Goal: Task Accomplishment & Management: Manage account settings

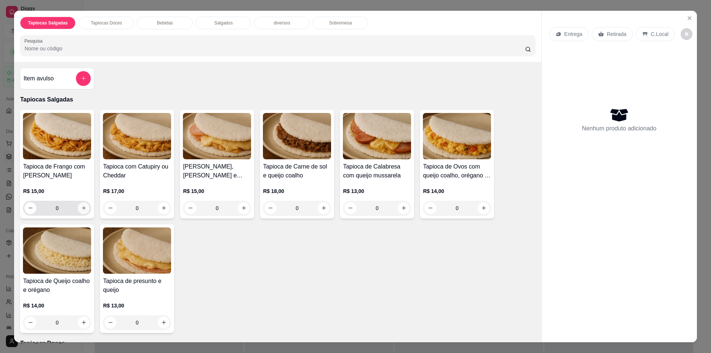
click at [78, 209] on button "increase-product-quantity" at bounding box center [84, 208] width 12 height 12
type input "1"
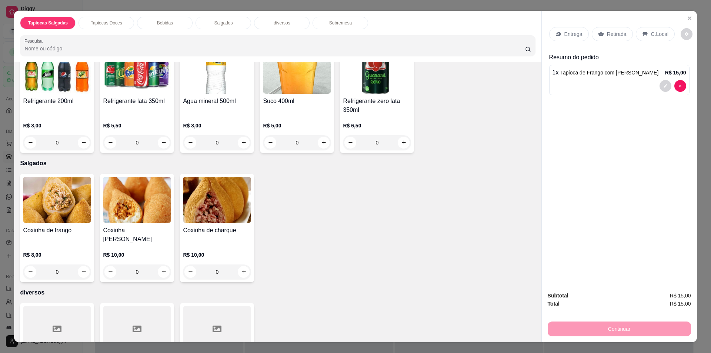
scroll to position [481, 0]
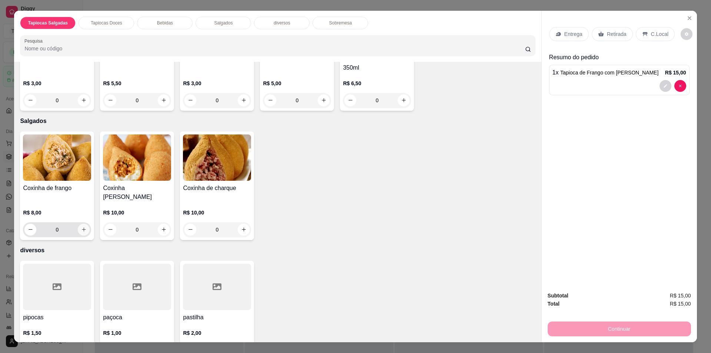
click at [84, 224] on button "increase-product-quantity" at bounding box center [84, 230] width 12 height 12
type input "1"
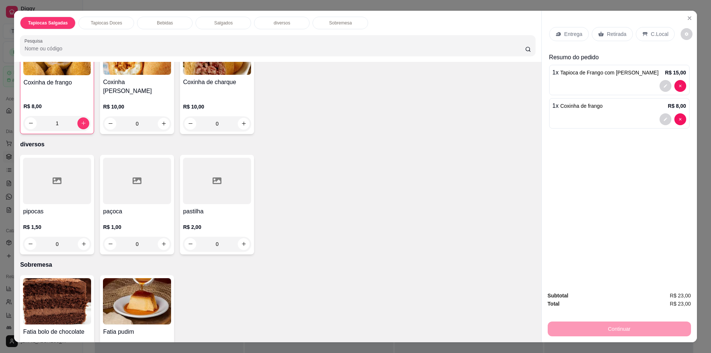
scroll to position [617, 0]
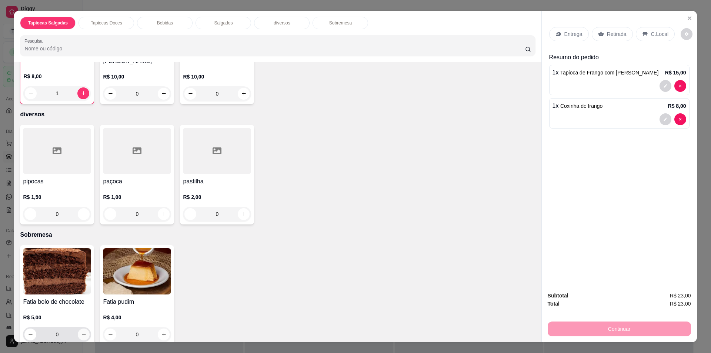
click at [81, 331] on icon "increase-product-quantity" at bounding box center [84, 334] width 6 height 6
type input "1"
click at [608, 37] on p "Retirada" at bounding box center [617, 33] width 20 height 7
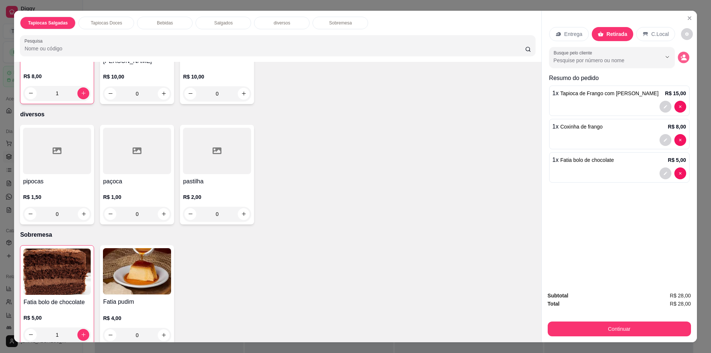
click at [682, 58] on icon "decrease-product-quantity" at bounding box center [683, 57] width 6 height 6
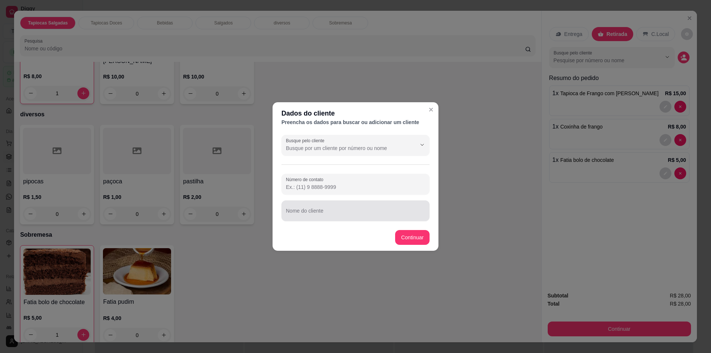
drag, startPoint x: 340, startPoint y: 210, endPoint x: 356, endPoint y: 205, distance: 16.3
click at [340, 209] on div at bounding box center [355, 210] width 139 height 15
type input "[PERSON_NAME]"
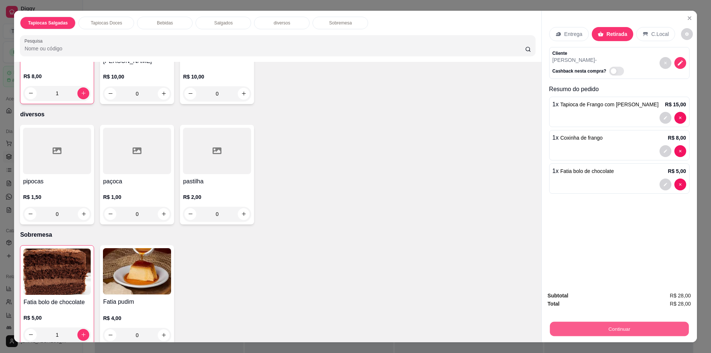
click at [595, 327] on button "Continuar" at bounding box center [618, 329] width 139 height 14
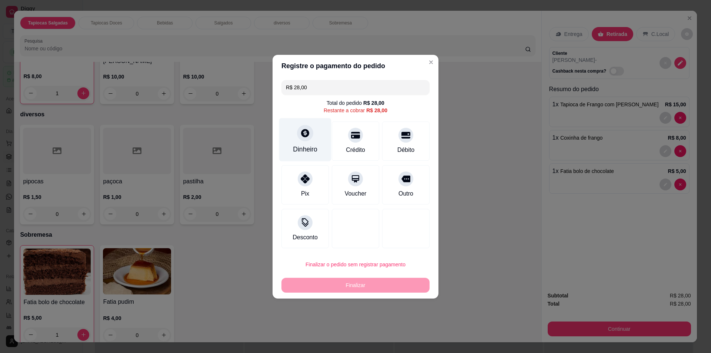
click at [309, 144] on div "Dinheiro" at bounding box center [305, 139] width 52 height 43
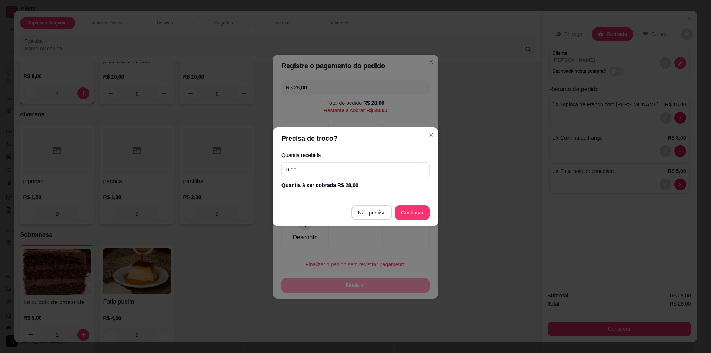
click at [368, 171] on input "0,00" at bounding box center [355, 169] width 148 height 15
type input "20,00"
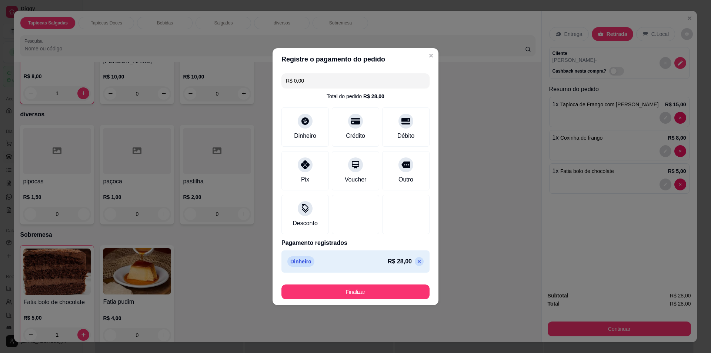
click at [320, 271] on div "Dinheiro R$ 28,00" at bounding box center [355, 261] width 148 height 22
click at [406, 262] on p "R$ 28,00" at bounding box center [399, 261] width 24 height 9
click at [417, 262] on icon at bounding box center [418, 260] width 3 height 3
type input "R$ 28,00"
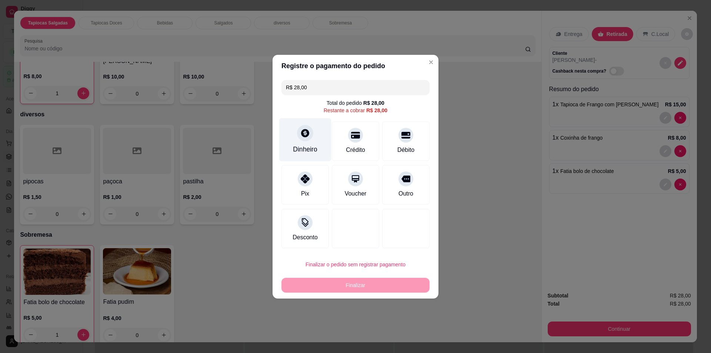
click at [307, 145] on div "Dinheiro" at bounding box center [305, 149] width 24 height 10
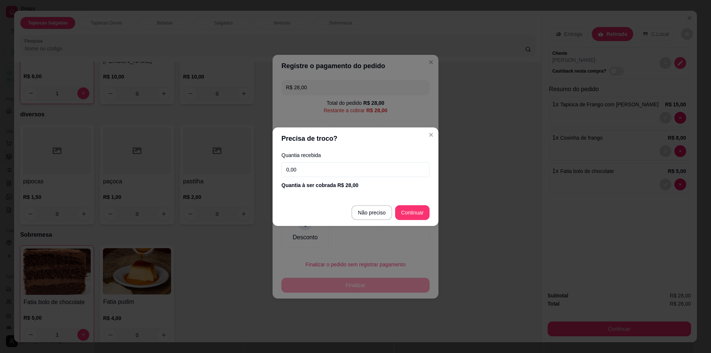
drag, startPoint x: 362, startPoint y: 168, endPoint x: 368, endPoint y: 163, distance: 7.9
click at [362, 168] on input "0,00" at bounding box center [355, 169] width 148 height 15
type input "20,00"
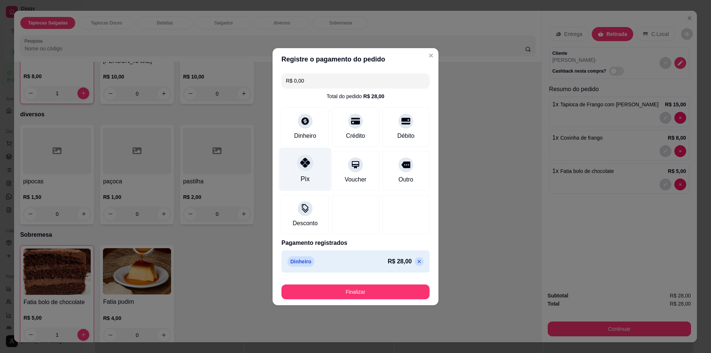
click at [313, 168] on div "Pix" at bounding box center [305, 168] width 52 height 43
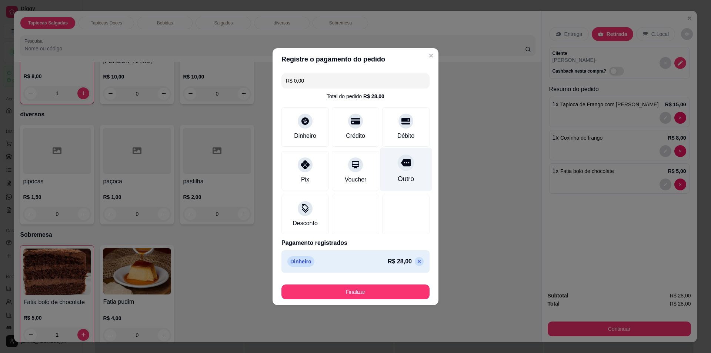
click at [399, 178] on div "Outro" at bounding box center [405, 179] width 16 height 10
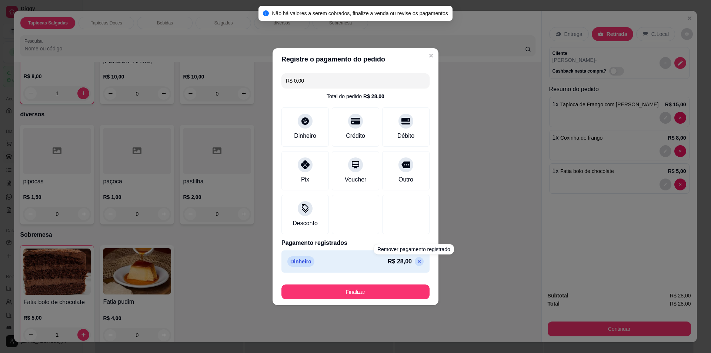
drag, startPoint x: 414, startPoint y: 271, endPoint x: 413, endPoint y: 263, distance: 7.8
click at [413, 266] on div "Dinheiro R$ 28,00" at bounding box center [355, 261] width 148 height 22
click at [417, 261] on icon at bounding box center [418, 260] width 3 height 3
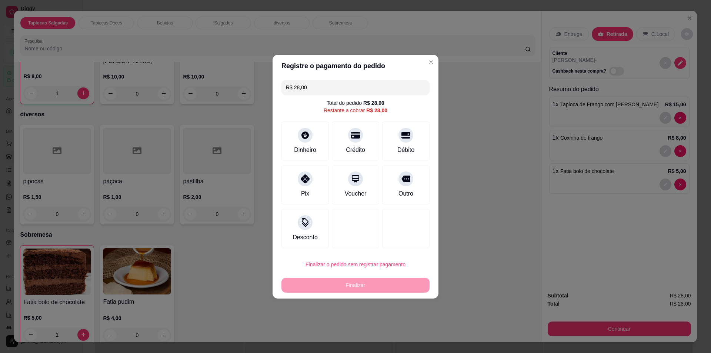
drag, startPoint x: 326, startPoint y: 77, endPoint x: 327, endPoint y: 83, distance: 5.6
click at [326, 81] on div "R$ 28,00 Total do pedido R$ 28,00 Restante a cobrar R$ 28,00 Dinheiro Crédito D…" at bounding box center [355, 164] width 166 height 174
click at [328, 84] on input "R$ 28,00" at bounding box center [355, 87] width 139 height 15
type input "R$ 20,00"
click at [311, 134] on div at bounding box center [305, 133] width 16 height 16
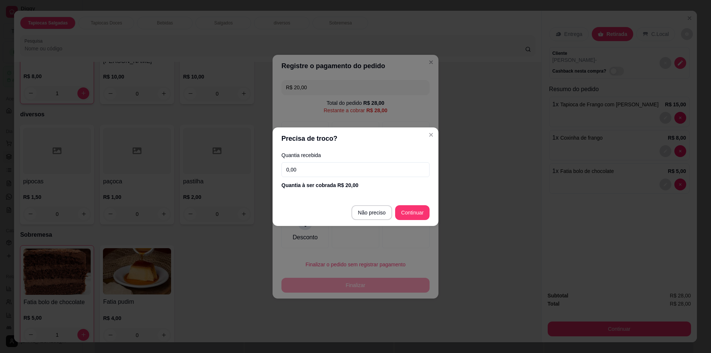
click at [387, 172] on input "0,00" at bounding box center [355, 169] width 148 height 15
type input "20,00"
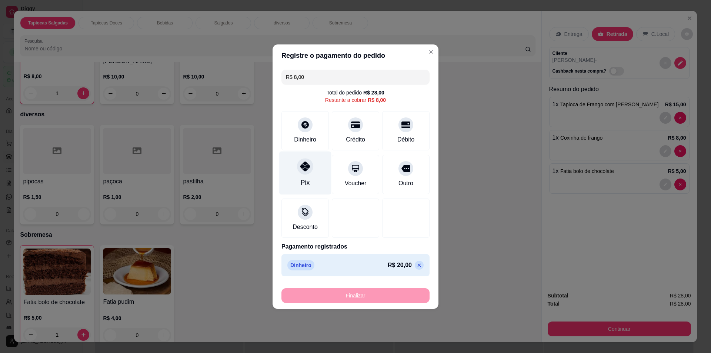
click at [315, 165] on div "Pix" at bounding box center [305, 172] width 52 height 43
type input "R$ 0,00"
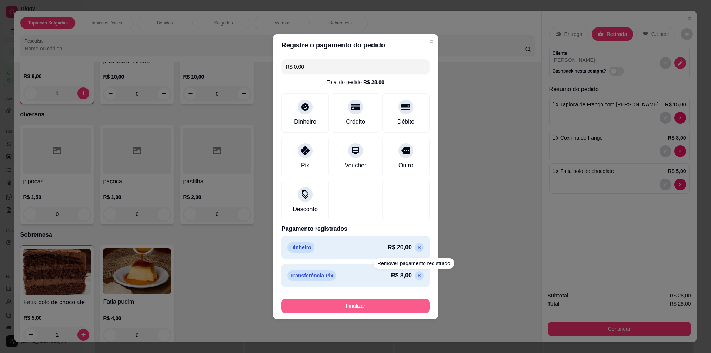
click at [390, 306] on button "Finalizar" at bounding box center [355, 305] width 148 height 15
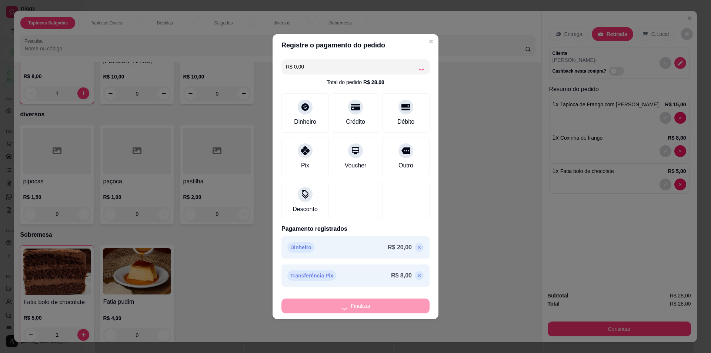
type input "0"
type input "-R$ 28,00"
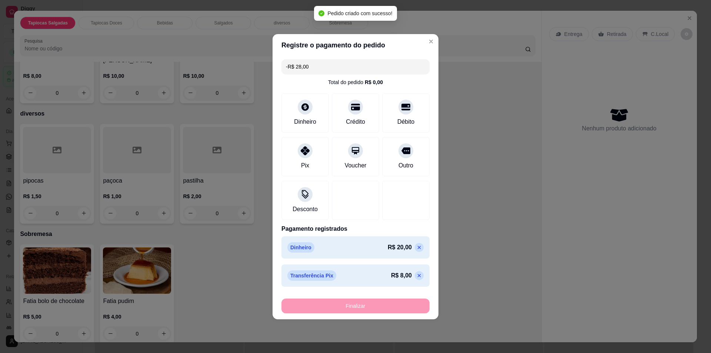
scroll to position [615, 0]
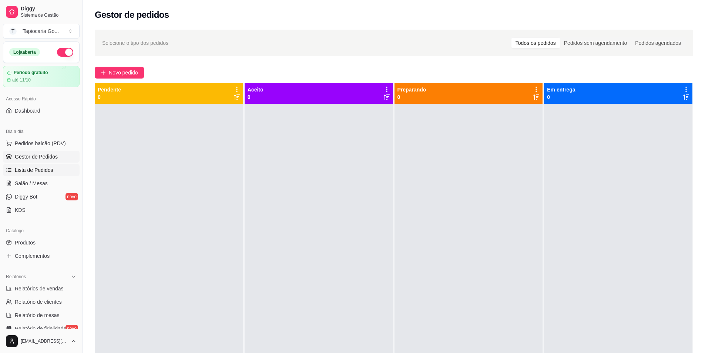
click at [52, 167] on link "Lista de Pedidos" at bounding box center [41, 170] width 77 height 12
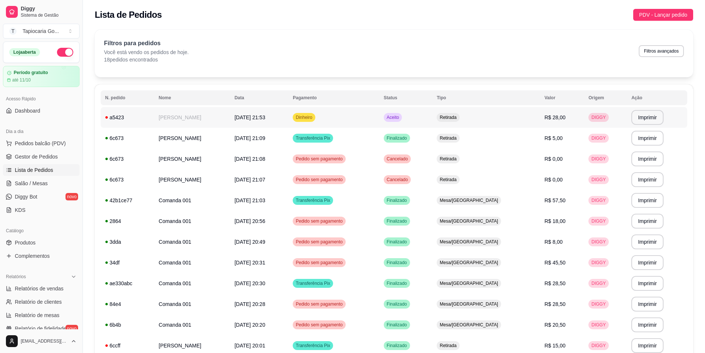
click at [340, 121] on td "Dinheiro" at bounding box center [333, 117] width 91 height 21
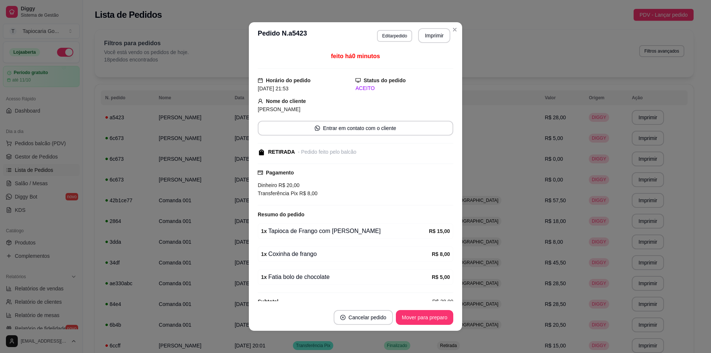
scroll to position [13, 0]
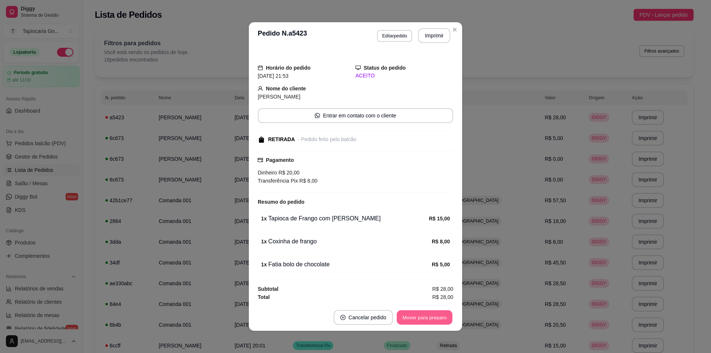
click at [434, 313] on button "Mover para preparo" at bounding box center [424, 317] width 56 height 14
click at [433, 316] on button "Mover para retirada disponível" at bounding box center [411, 317] width 79 height 14
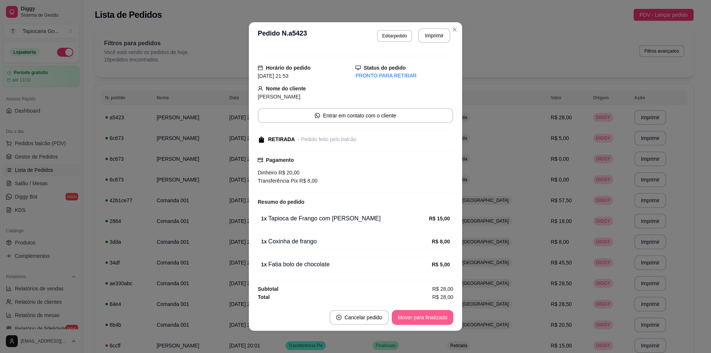
click at [439, 319] on button "Mover para finalizado" at bounding box center [422, 317] width 61 height 15
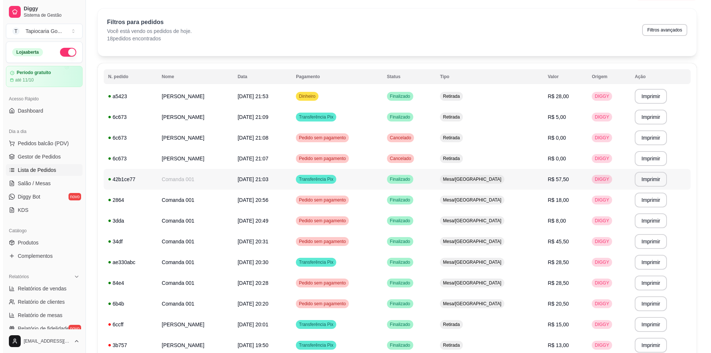
scroll to position [0, 0]
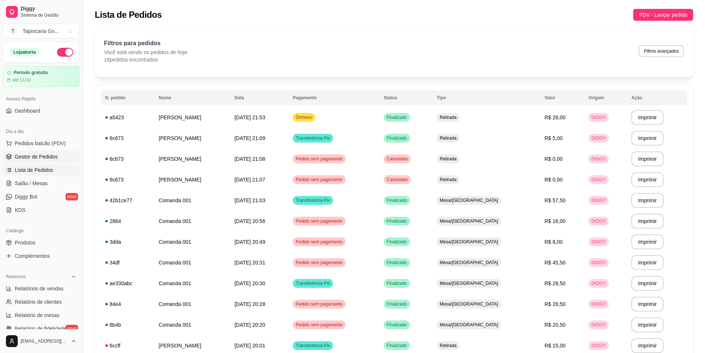
click at [38, 161] on link "Gestor de Pedidos" at bounding box center [41, 157] width 77 height 12
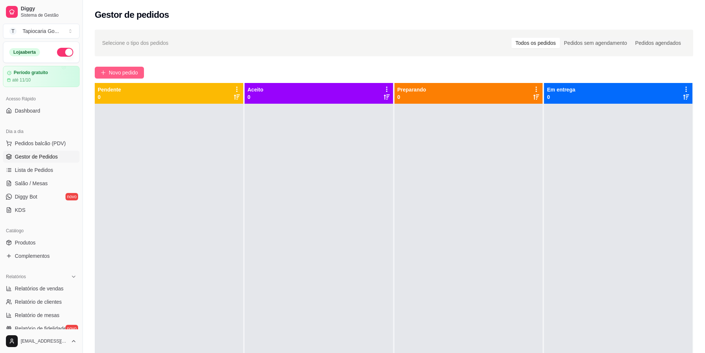
click at [105, 67] on button "Novo pedido" at bounding box center [119, 73] width 49 height 12
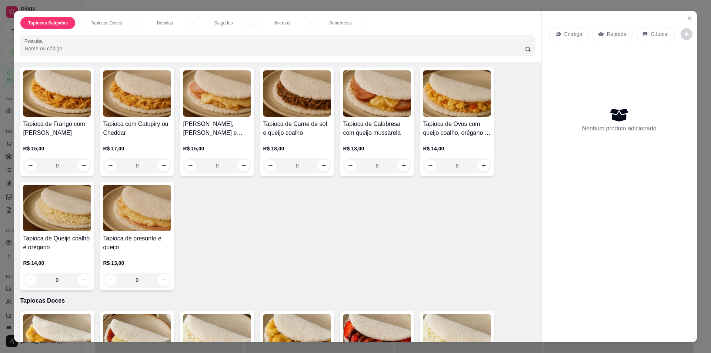
scroll to position [74, 0]
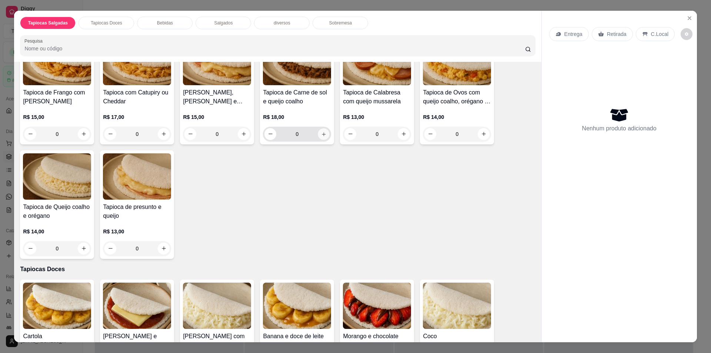
click at [322, 138] on button "increase-product-quantity" at bounding box center [323, 133] width 11 height 11
type input "1"
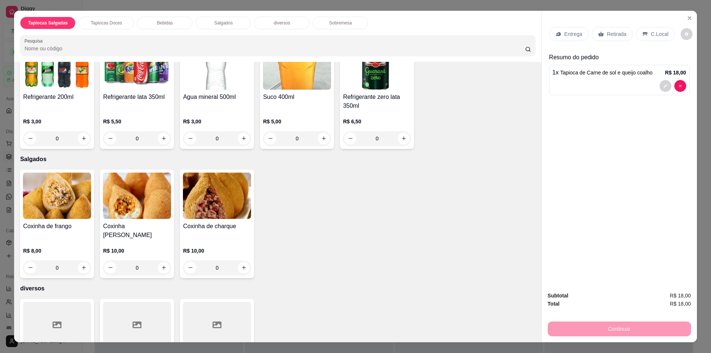
scroll to position [444, 0]
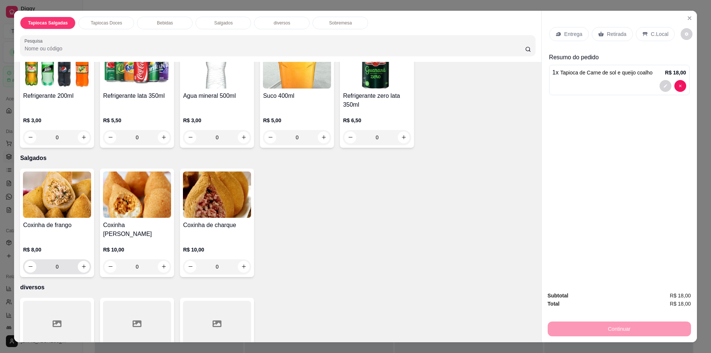
click at [63, 259] on input "0" at bounding box center [56, 266] width 41 height 15
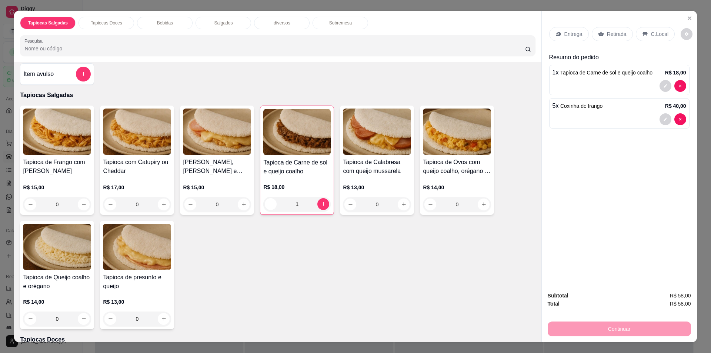
scroll to position [0, 0]
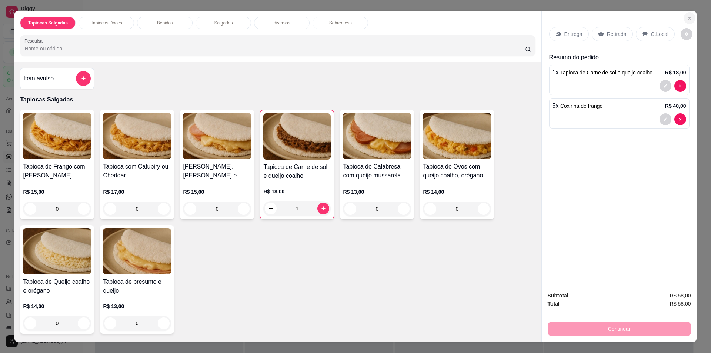
type input "5"
click at [686, 19] on icon "Close" at bounding box center [689, 18] width 6 height 6
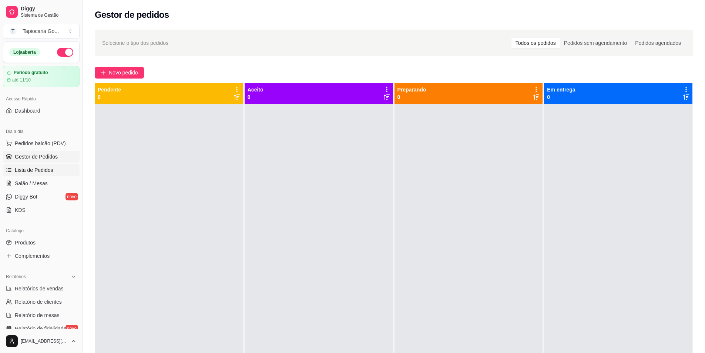
click at [50, 170] on span "Lista de Pedidos" at bounding box center [34, 169] width 38 height 7
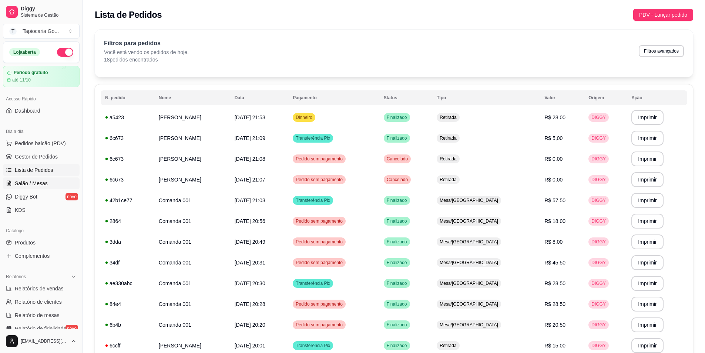
click at [46, 179] on span "Salão / Mesas" at bounding box center [31, 182] width 33 height 7
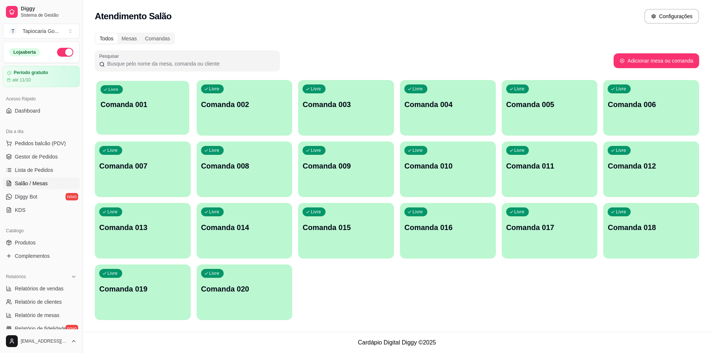
click at [126, 110] on div "Livre Comanda 001" at bounding box center [142, 103] width 93 height 45
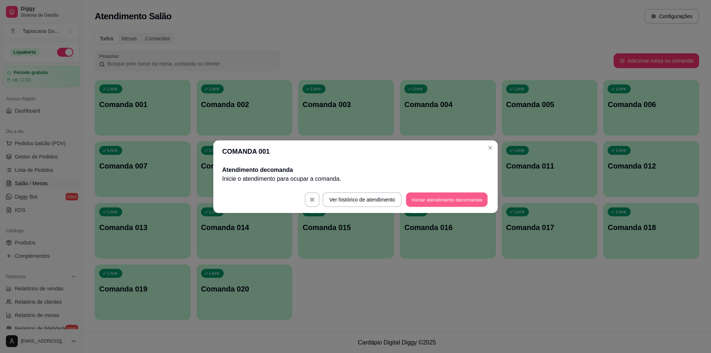
click at [429, 201] on button "Iniciar atendimento de comanda" at bounding box center [447, 199] width 82 height 14
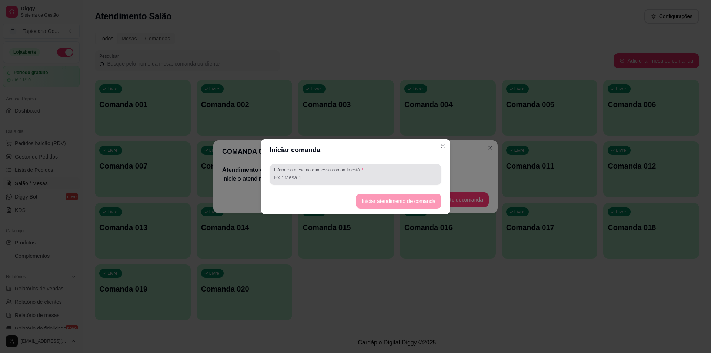
click at [357, 169] on label "Informe a mesa na qual essa comanda está." at bounding box center [320, 170] width 92 height 6
click at [360, 172] on label "Informe a mesa na qual essa comanda está." at bounding box center [320, 170] width 92 height 6
click at [360, 174] on input "Informe a mesa na qual essa comanda está." at bounding box center [355, 177] width 163 height 7
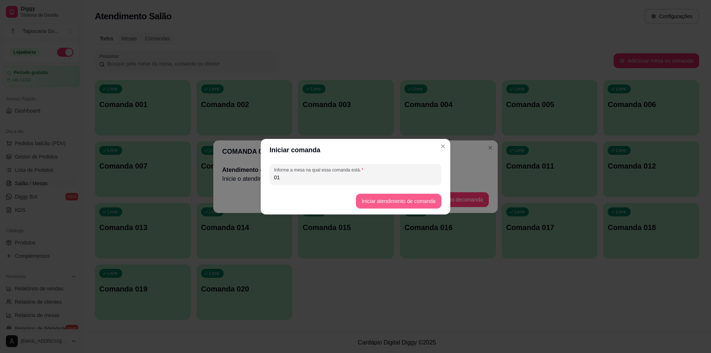
type input "01"
click at [411, 196] on button "Iniciar atendimento de comanda" at bounding box center [398, 201] width 83 height 14
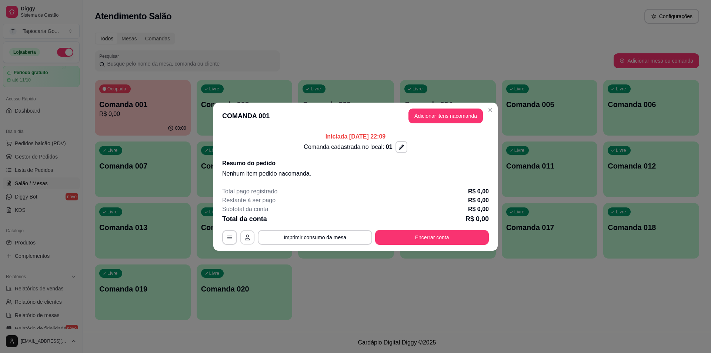
click at [248, 235] on icon "button" at bounding box center [247, 237] width 6 height 6
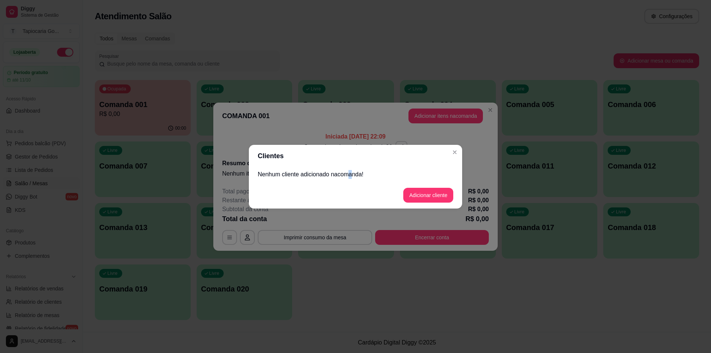
drag, startPoint x: 355, startPoint y: 176, endPoint x: 433, endPoint y: 195, distance: 80.6
click at [381, 180] on div "Nenhum cliente adicionado na comanda !" at bounding box center [355, 174] width 213 height 15
click at [439, 194] on button "Adicionar cliente" at bounding box center [428, 195] width 50 height 15
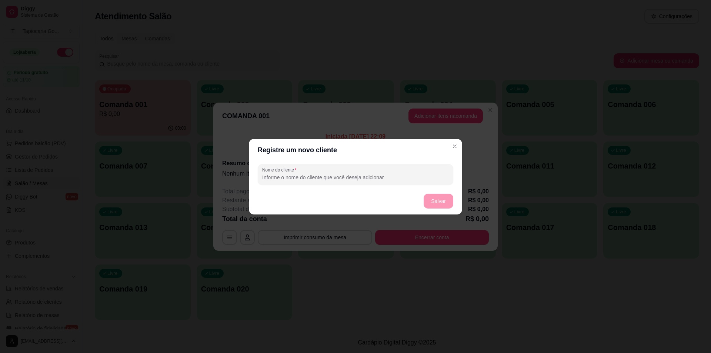
click at [367, 181] on input "Nome do cliente" at bounding box center [355, 177] width 187 height 7
type input "Vizinha"
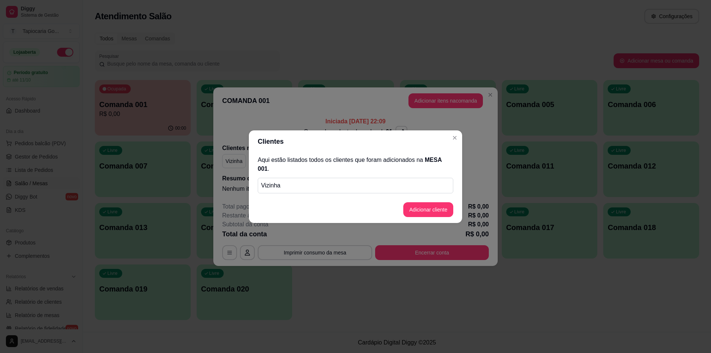
click at [434, 197] on footer "Adicionar cliente" at bounding box center [355, 209] width 213 height 27
click at [434, 202] on button "Adicionar cliente" at bounding box center [428, 209] width 48 height 14
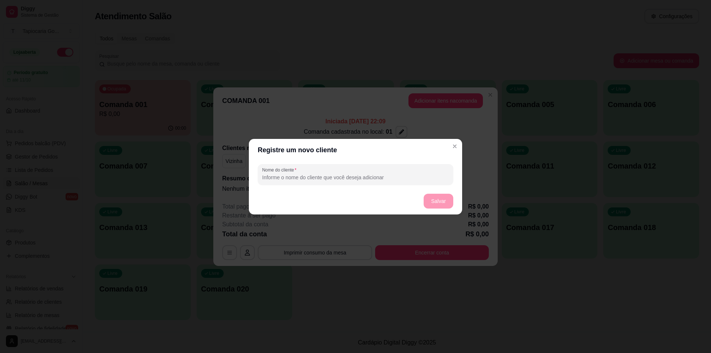
click at [426, 178] on input "Nome do cliente" at bounding box center [355, 177] width 187 height 7
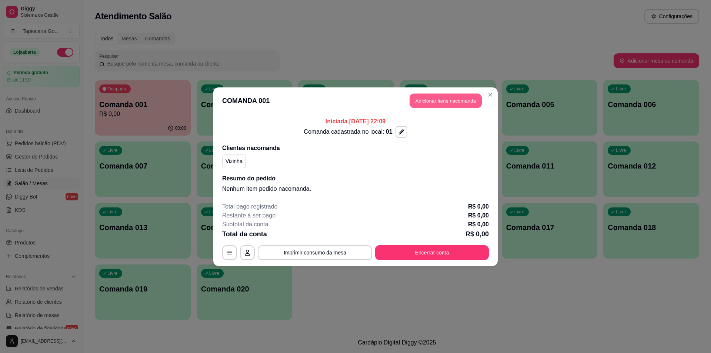
click at [461, 96] on button "Adicionar itens na comanda" at bounding box center [445, 100] width 72 height 14
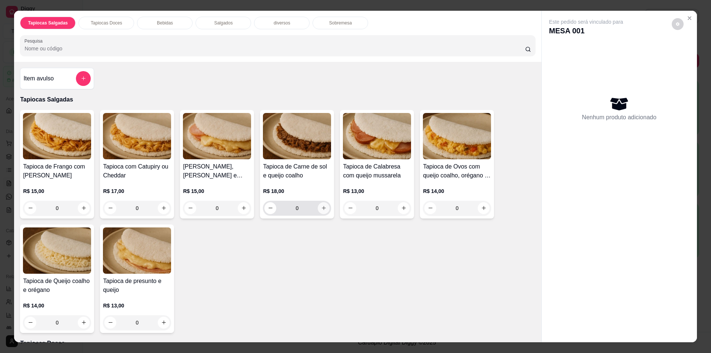
click at [321, 207] on icon "increase-product-quantity" at bounding box center [324, 208] width 6 height 6
type input "1"
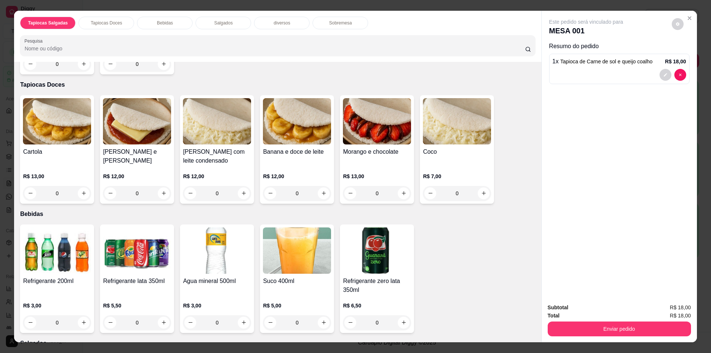
scroll to position [407, 0]
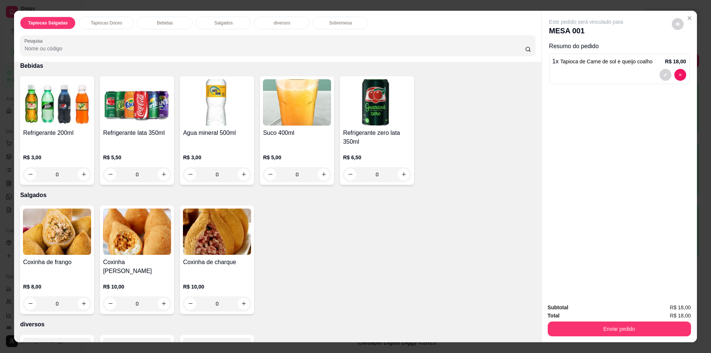
click at [60, 296] on input "0" at bounding box center [56, 303] width 41 height 15
type input "5"
click at [464, 223] on div "Coxinha de frango R$ 8,00 5 Coxinha frango catupiry R$ 10,00 0 Coxinha de charq…" at bounding box center [277, 259] width 515 height 108
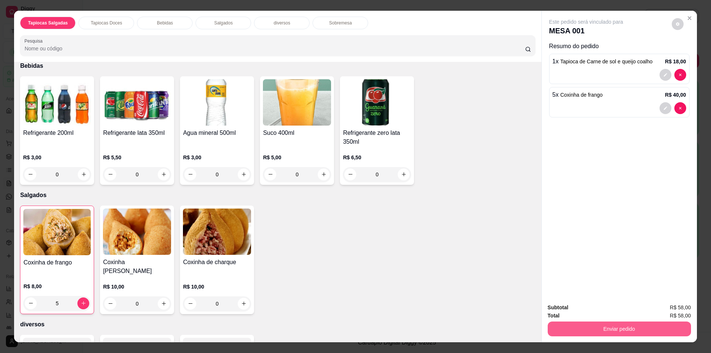
click at [628, 330] on button "Enviar pedido" at bounding box center [618, 328] width 143 height 15
click at [609, 309] on button "Não registrar e enviar pedido" at bounding box center [594, 310] width 75 height 14
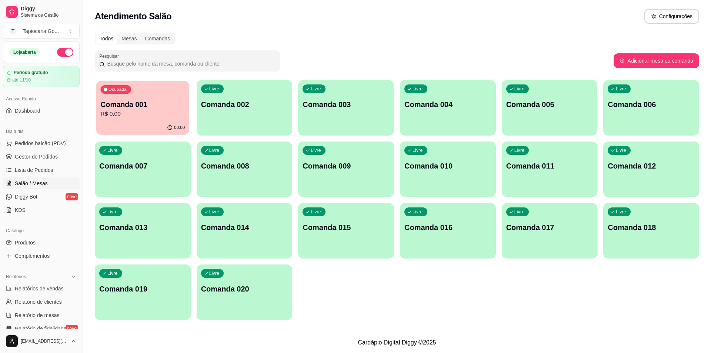
click at [178, 114] on p "R$ 0,00" at bounding box center [143, 114] width 84 height 9
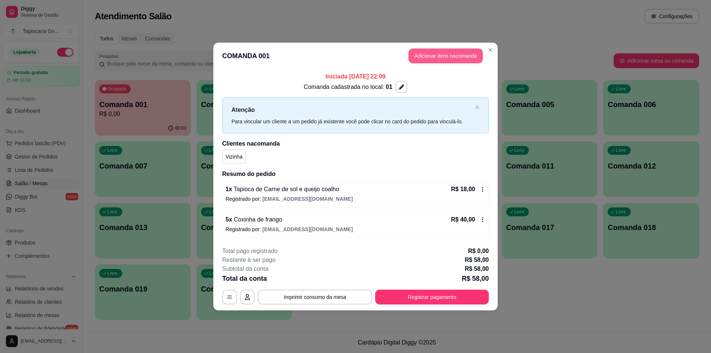
click at [431, 54] on button "Adicionar itens na comanda" at bounding box center [445, 55] width 74 height 15
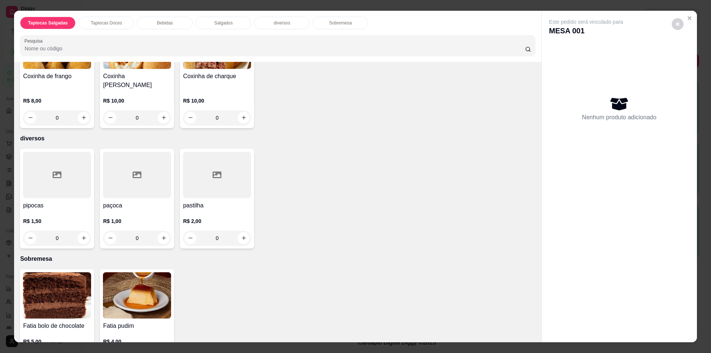
scroll to position [615, 0]
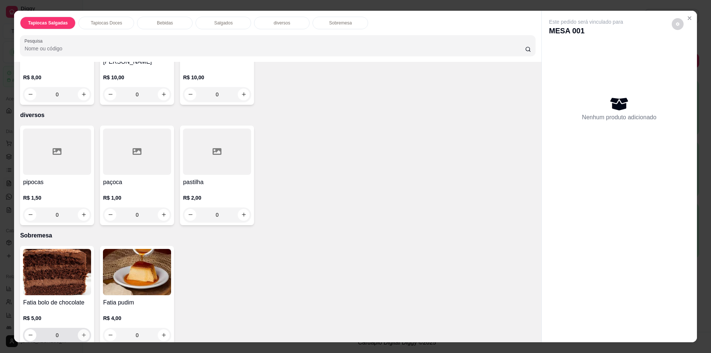
click at [74, 328] on input "0" at bounding box center [56, 335] width 41 height 15
click at [81, 332] on icon "increase-product-quantity" at bounding box center [84, 335] width 6 height 6
type input "1"
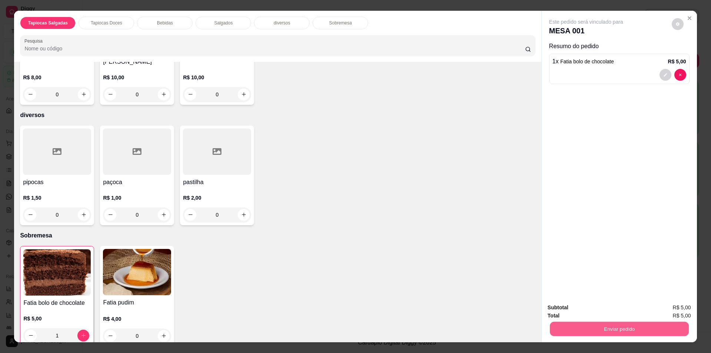
click at [650, 333] on button "Enviar pedido" at bounding box center [618, 329] width 139 height 14
click at [621, 314] on button "Não registrar e enviar pedido" at bounding box center [594, 310] width 77 height 14
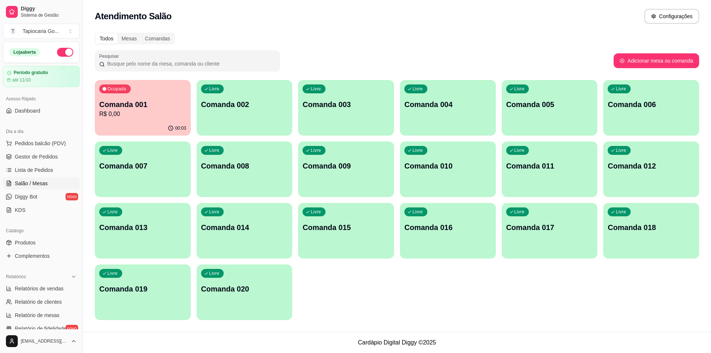
click at [139, 123] on div "00:03" at bounding box center [143, 128] width 96 height 14
click at [138, 91] on div "Ocupada Comanda 001 R$ 63,00" at bounding box center [142, 101] width 93 height 40
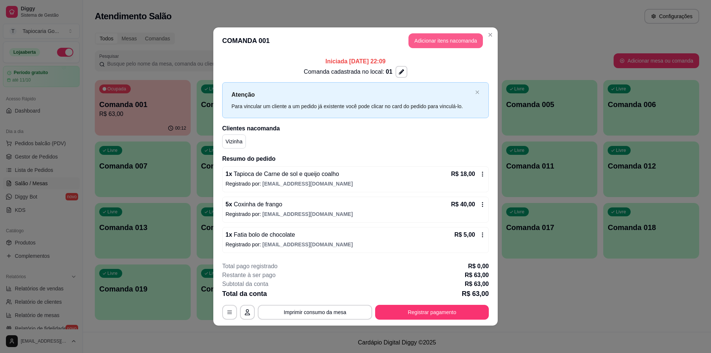
click at [444, 38] on button "Adicionar itens na comanda" at bounding box center [445, 40] width 74 height 15
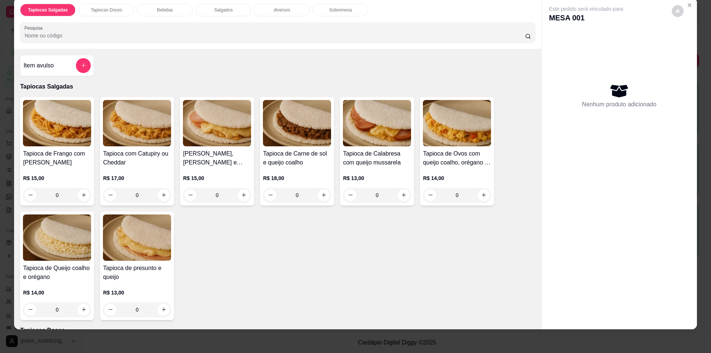
scroll to position [185, 0]
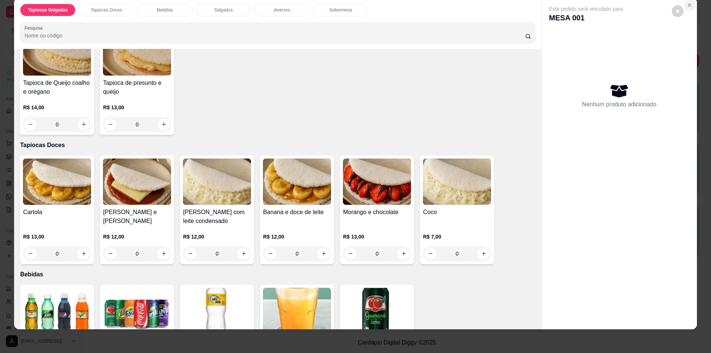
click at [686, 4] on icon "Close" at bounding box center [689, 5] width 6 height 6
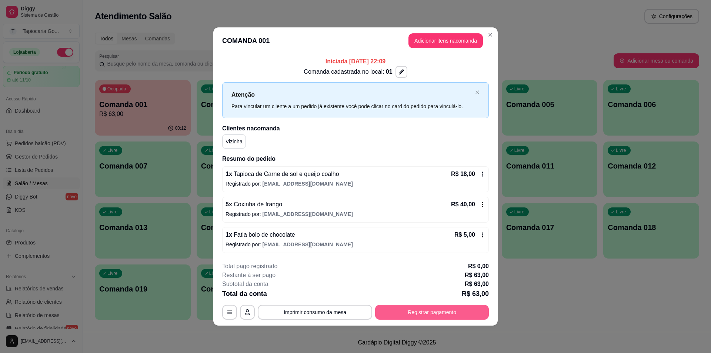
click at [432, 307] on button "Registrar pagamento" at bounding box center [432, 312] width 114 height 15
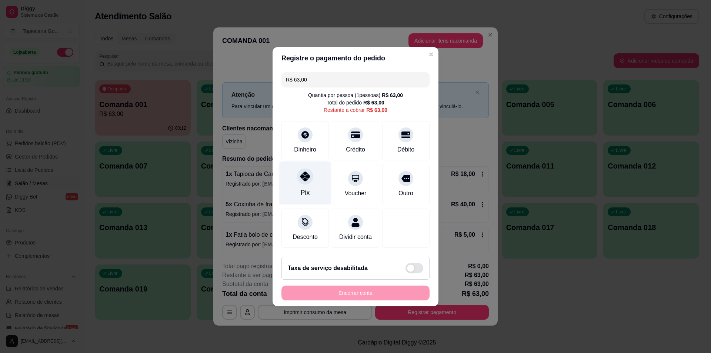
click at [313, 172] on div "Pix" at bounding box center [305, 182] width 52 height 43
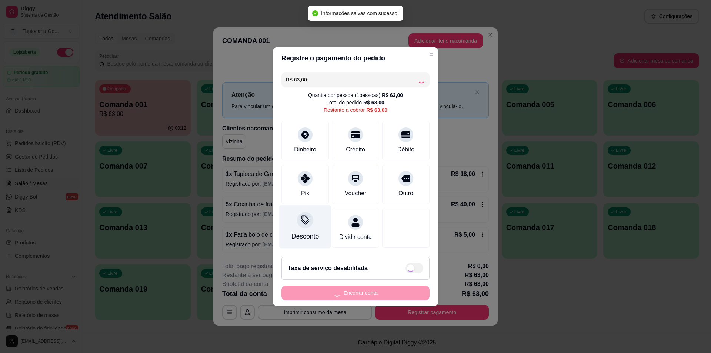
type input "R$ 0,00"
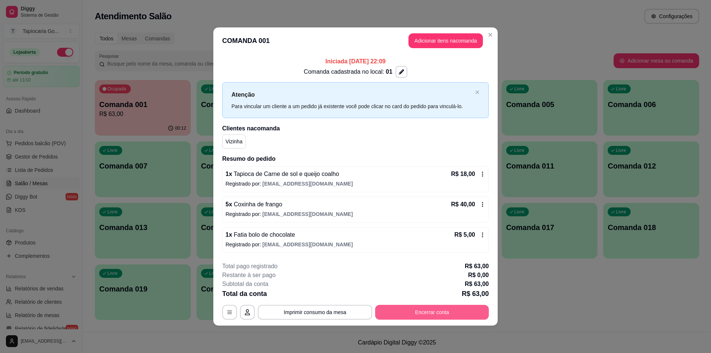
click at [436, 315] on button "Encerrar conta" at bounding box center [432, 312] width 114 height 15
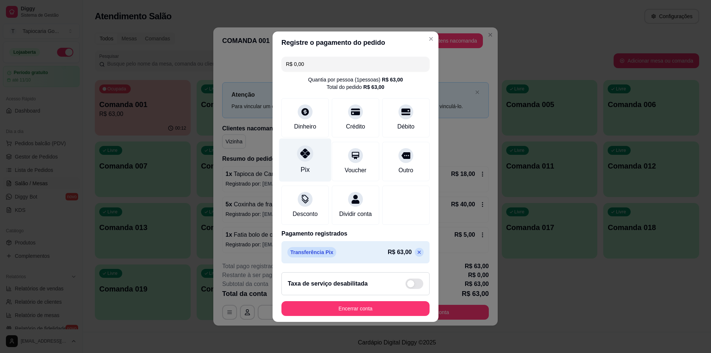
click at [297, 152] on div at bounding box center [305, 153] width 16 height 16
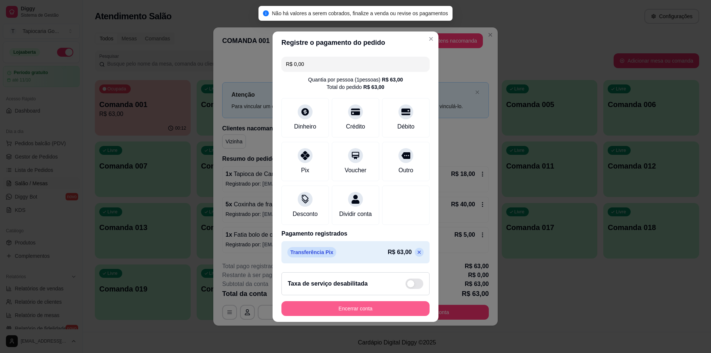
click at [383, 312] on button "Encerrar conta" at bounding box center [355, 308] width 148 height 15
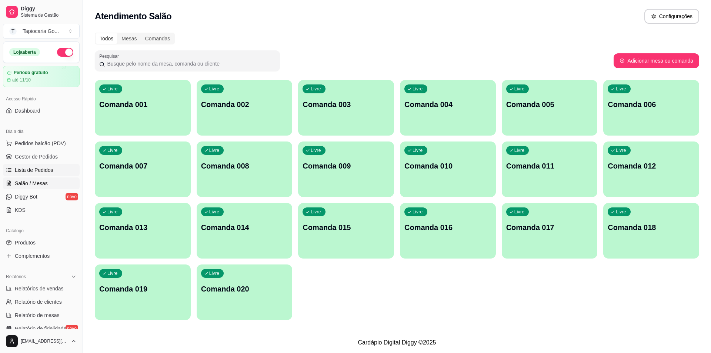
click at [39, 171] on span "Lista de Pedidos" at bounding box center [34, 169] width 38 height 7
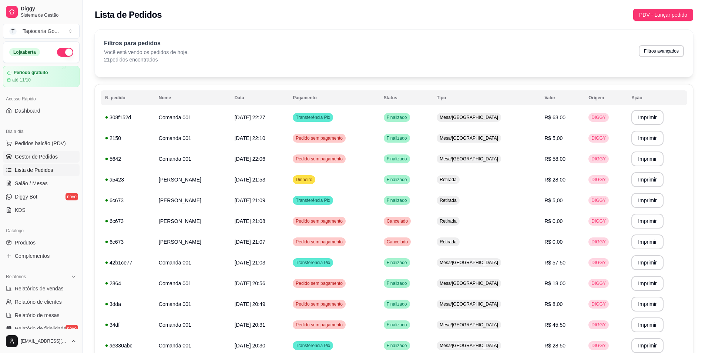
click at [34, 158] on span "Gestor de Pedidos" at bounding box center [36, 156] width 43 height 7
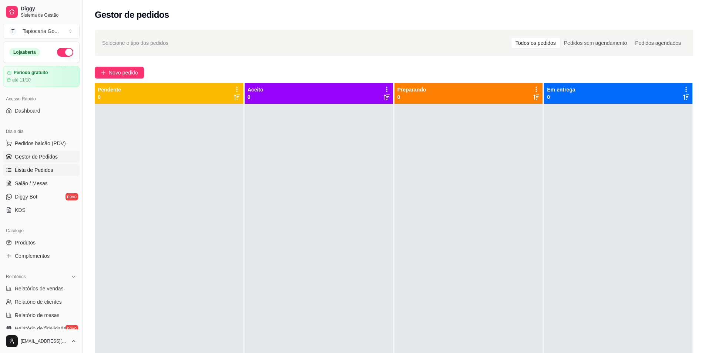
click at [38, 173] on span "Lista de Pedidos" at bounding box center [34, 169] width 38 height 7
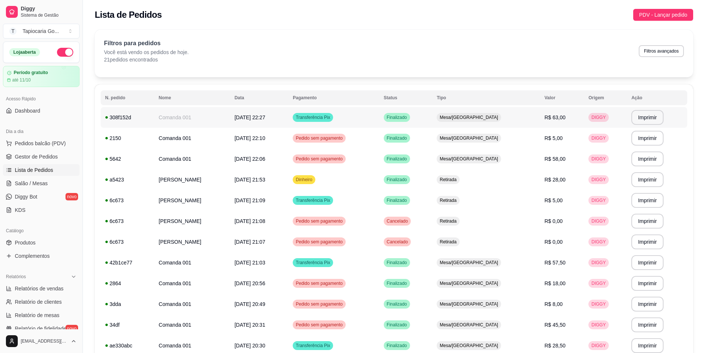
click at [236, 122] on td "[DATE] 22:27" at bounding box center [259, 117] width 58 height 21
click at [54, 144] on span "Pedidos balcão (PDV)" at bounding box center [40, 143] width 51 height 7
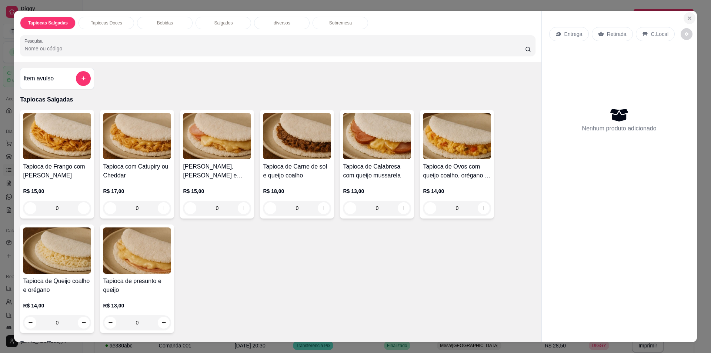
click at [686, 19] on icon "Close" at bounding box center [689, 18] width 6 height 6
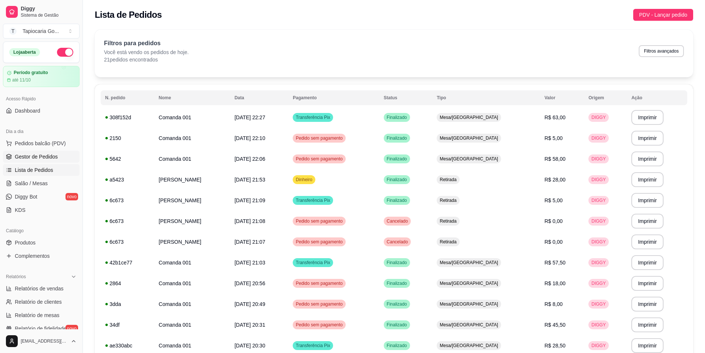
click at [52, 152] on link "Gestor de Pedidos" at bounding box center [41, 157] width 77 height 12
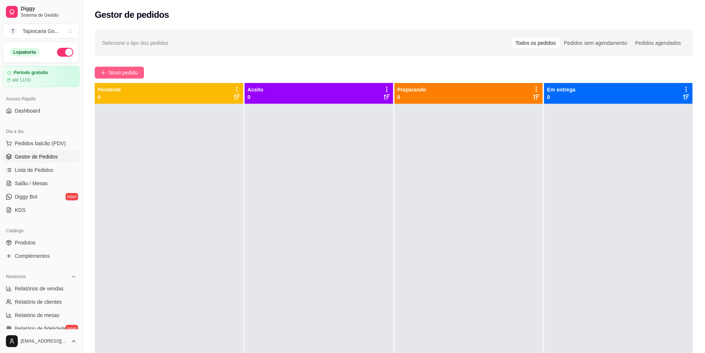
click at [118, 77] on button "Novo pedido" at bounding box center [119, 73] width 49 height 12
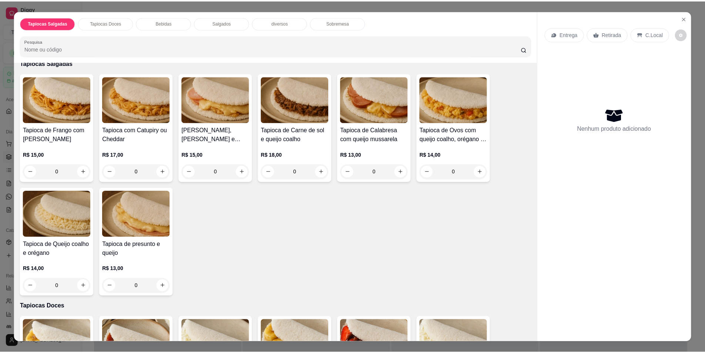
scroll to position [37, 0]
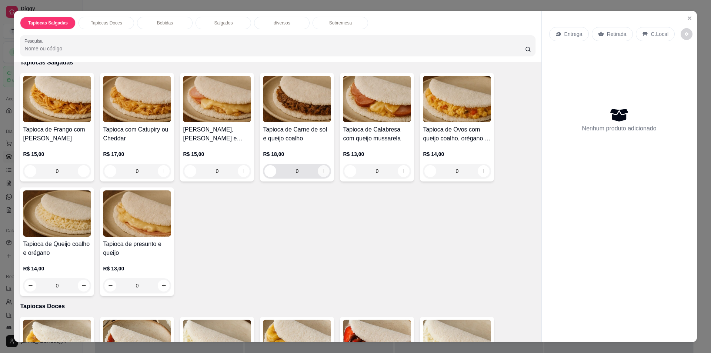
click at [321, 170] on icon "increase-product-quantity" at bounding box center [324, 171] width 6 height 6
type input "1"
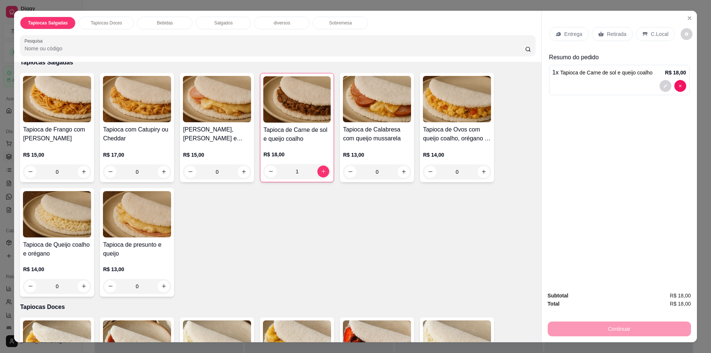
click at [607, 34] on p "Retirada" at bounding box center [617, 33] width 20 height 7
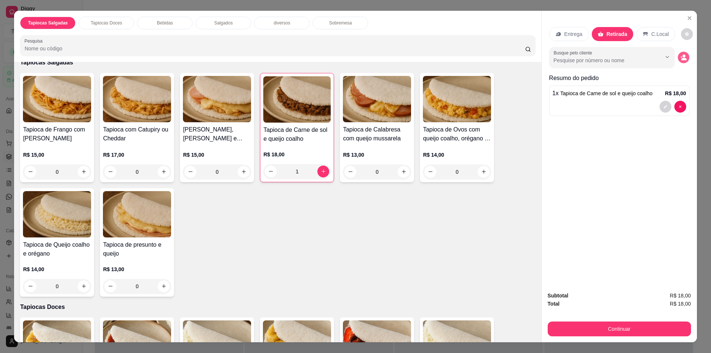
click at [680, 56] on icon "decrease-product-quantity" at bounding box center [683, 57] width 6 height 6
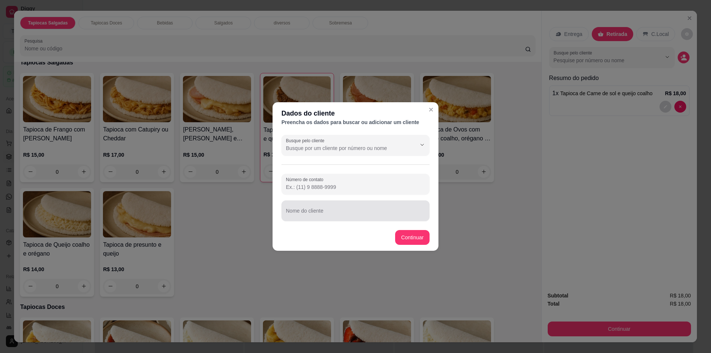
click at [357, 214] on input "Nome do cliente" at bounding box center [355, 213] width 139 height 7
type input "Hosana vizinha"
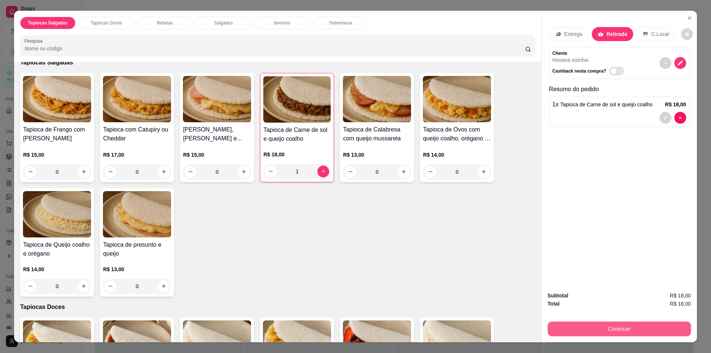
click at [665, 326] on button "Continuar" at bounding box center [618, 328] width 143 height 15
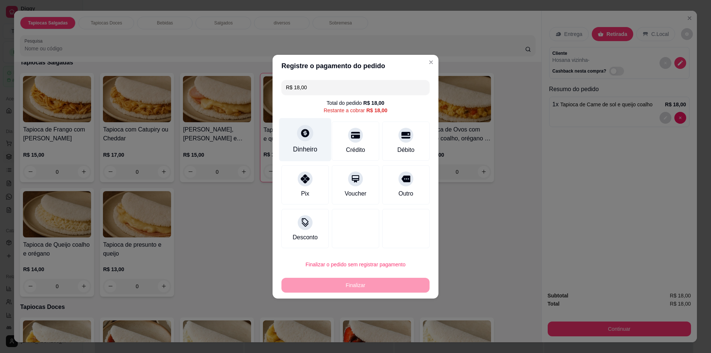
click at [303, 145] on div "Dinheiro" at bounding box center [305, 149] width 24 height 10
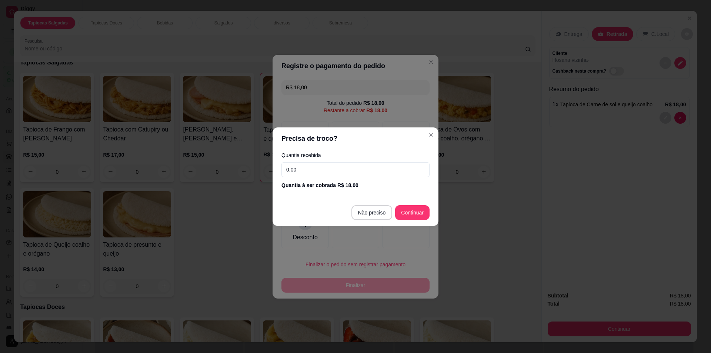
click at [352, 175] on input "0,00" at bounding box center [355, 169] width 148 height 15
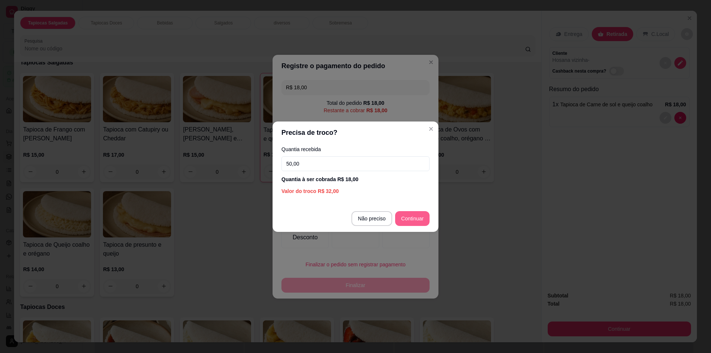
type input "50,00"
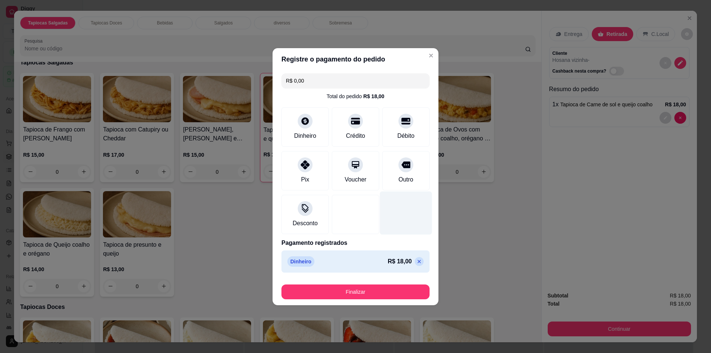
type input "R$ 0,00"
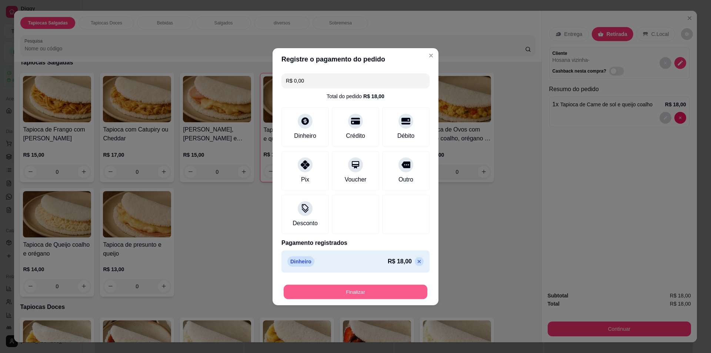
click at [385, 291] on button "Finalizar" at bounding box center [355, 291] width 144 height 14
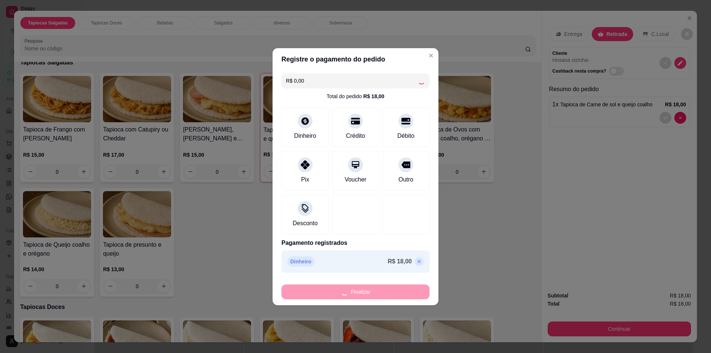
type input "0"
type input "-R$ 18,00"
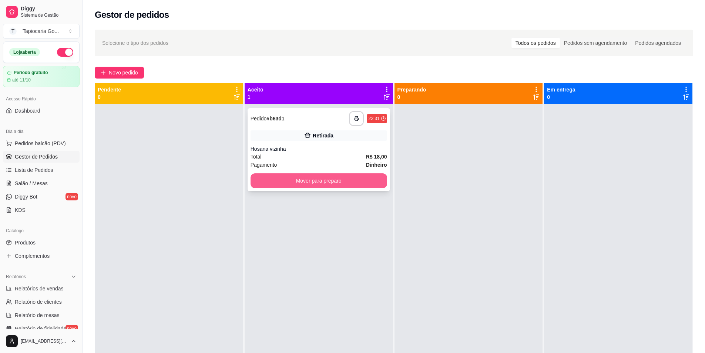
click at [306, 185] on button "Mover para preparo" at bounding box center [319, 180] width 137 height 15
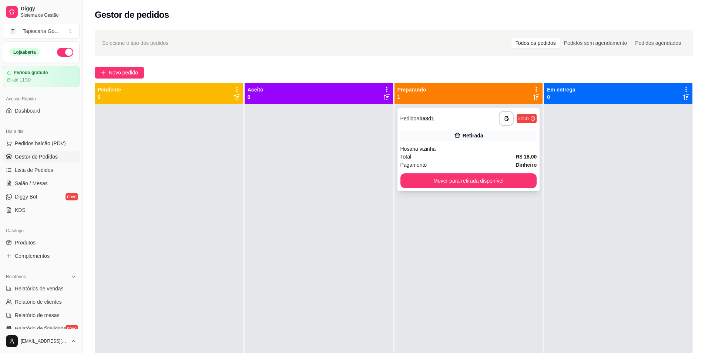
drag, startPoint x: 422, startPoint y: 154, endPoint x: 427, endPoint y: 159, distance: 6.8
click at [427, 159] on div "Total R$ 18,00" at bounding box center [468, 156] width 137 height 8
click at [493, 181] on button "Mover para retirada disponível" at bounding box center [468, 181] width 132 height 14
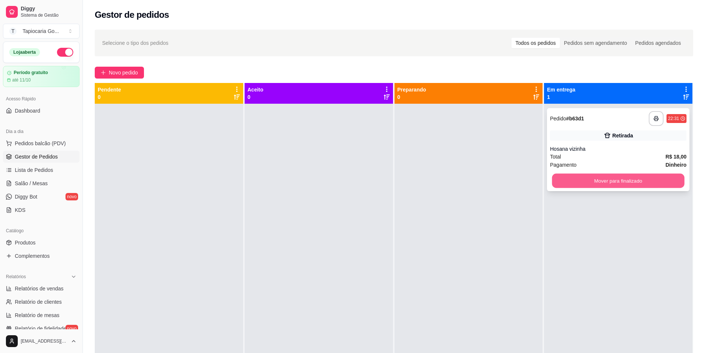
click at [604, 177] on button "Mover para finalizado" at bounding box center [618, 181] width 132 height 14
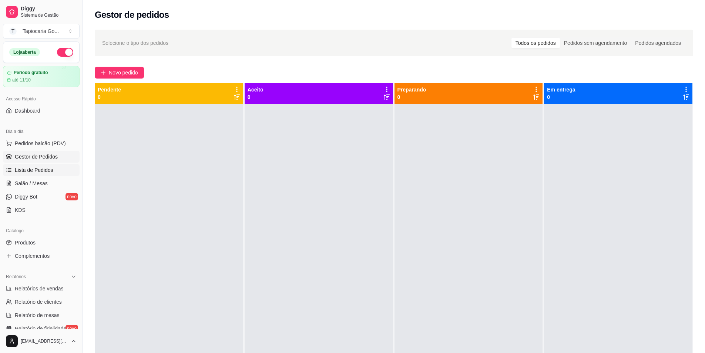
click at [46, 172] on span "Lista de Pedidos" at bounding box center [34, 169] width 38 height 7
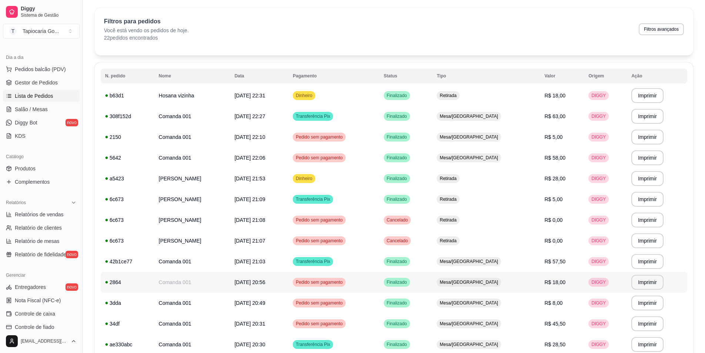
scroll to position [5, 0]
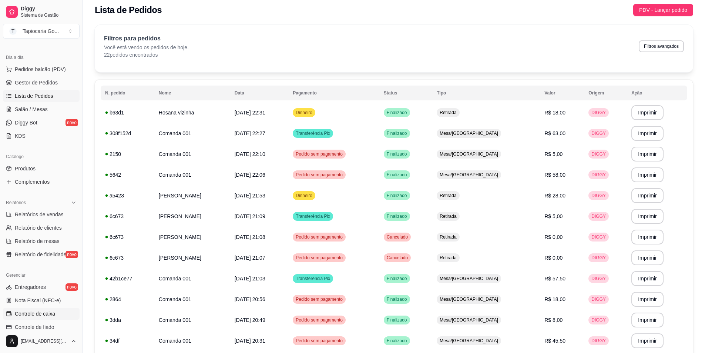
click at [56, 312] on link "Controle de caixa" at bounding box center [41, 314] width 77 height 12
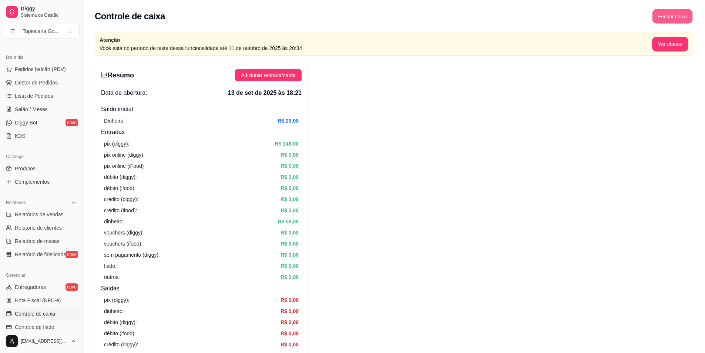
click at [679, 14] on button "Fechar caixa" at bounding box center [672, 16] width 40 height 14
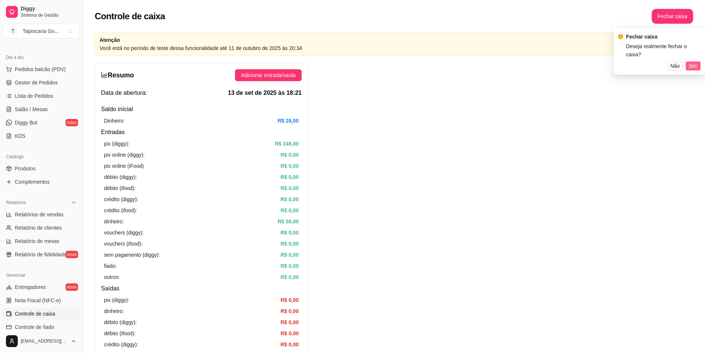
click at [697, 62] on span "Sim" at bounding box center [693, 66] width 9 height 8
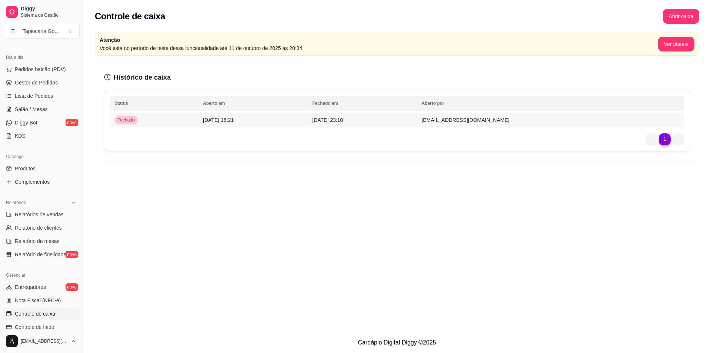
click at [343, 123] on span "[DATE] 23:10" at bounding box center [327, 120] width 31 height 6
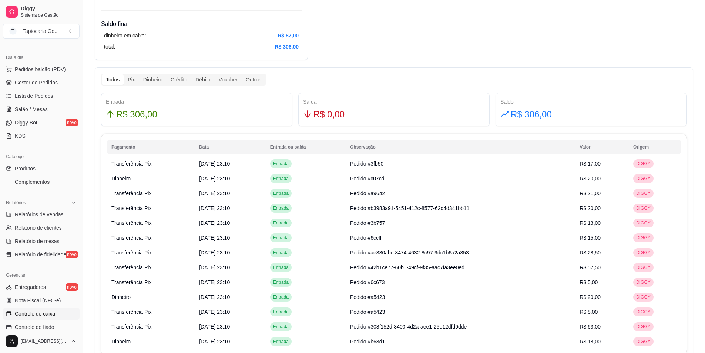
scroll to position [336, 0]
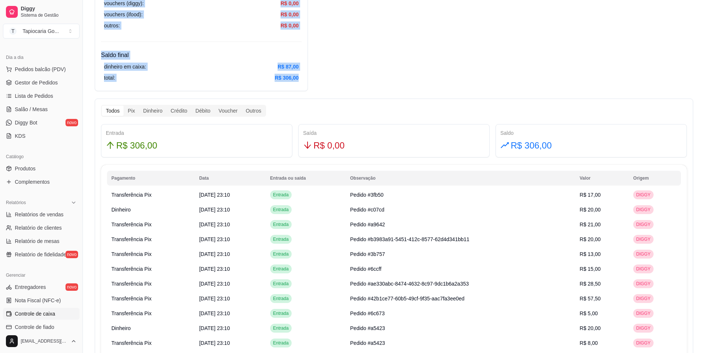
drag, startPoint x: 98, startPoint y: 48, endPoint x: 303, endPoint y: 80, distance: 207.6
copy div "Resumo Data de abertura: [DATE] 18:21 Saldo inícial Dinheiro: R$ 29,00 Entradas…"
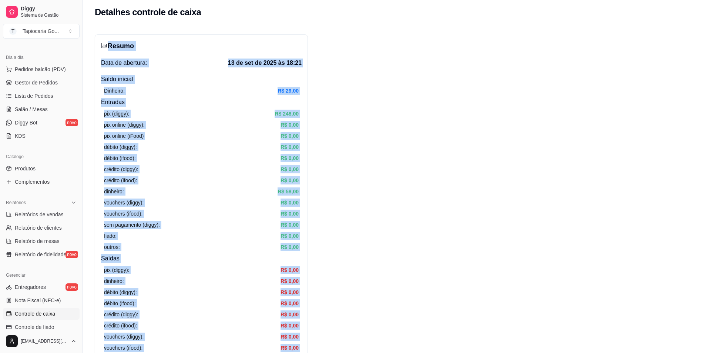
scroll to position [0, 0]
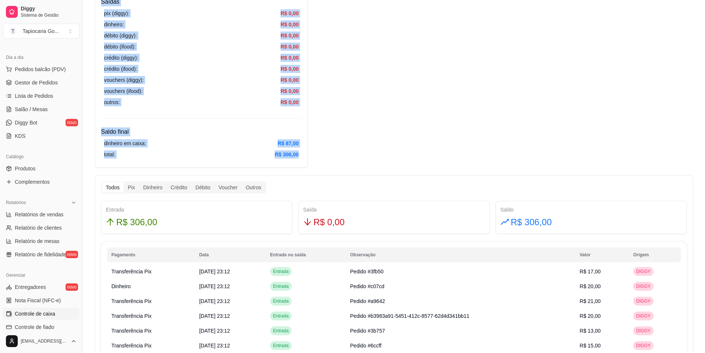
click at [393, 167] on div "Resumo Data de abertura: [DATE] 18:21 Saldo inícial Dinheiro: R$ 29,00 Entradas…" at bounding box center [394, 121] width 622 height 711
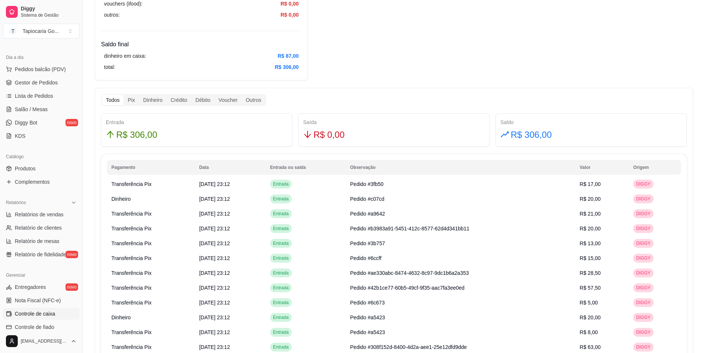
scroll to position [405, 0]
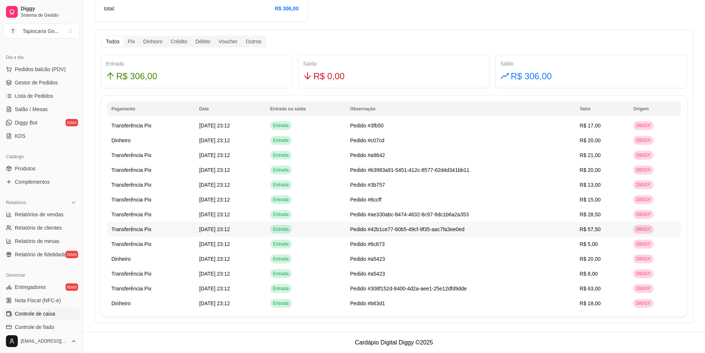
click at [300, 137] on tbody "Transferência Pix [DATE] 23:12 Entrada Pedido #3fb50 R$ 17,00 DIGGY Dinheiro [D…" at bounding box center [394, 214] width 574 height 192
click at [373, 247] on tbody "Transferência Pix [DATE] 23:12 Entrada Pedido #3fb50 R$ 17,00 DIGGY Dinheiro [D…" at bounding box center [394, 214] width 574 height 192
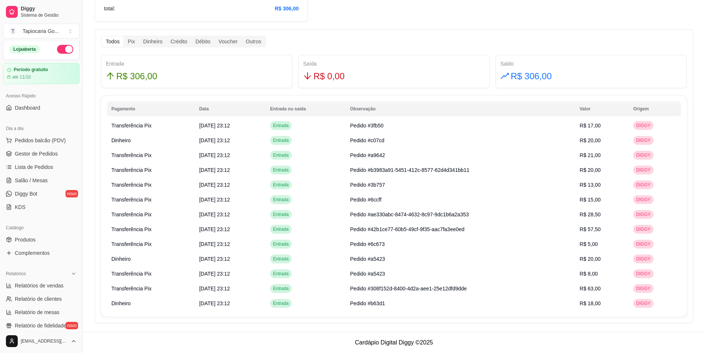
scroll to position [0, 0]
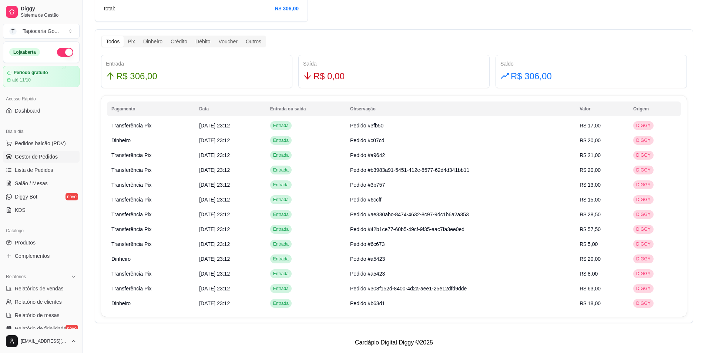
click at [43, 159] on span "Gestor de Pedidos" at bounding box center [36, 156] width 43 height 7
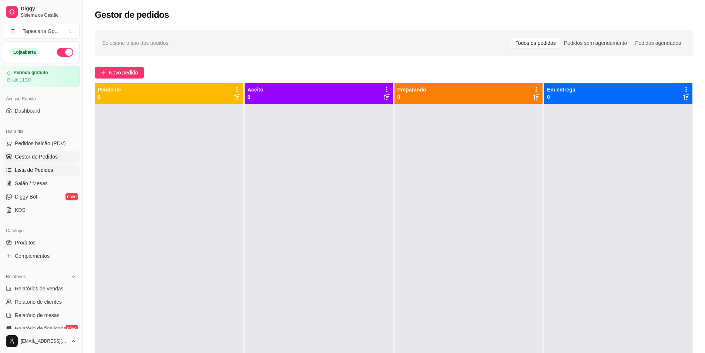
click at [45, 168] on span "Lista de Pedidos" at bounding box center [34, 169] width 38 height 7
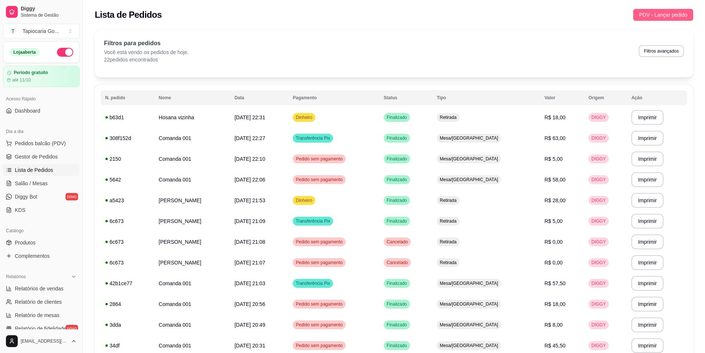
click at [673, 18] on span "PDV - Lançar pedido" at bounding box center [663, 15] width 48 height 8
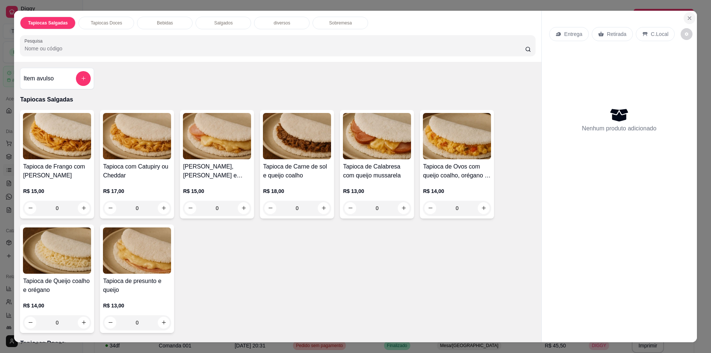
click at [688, 19] on icon "Close" at bounding box center [689, 18] width 3 height 3
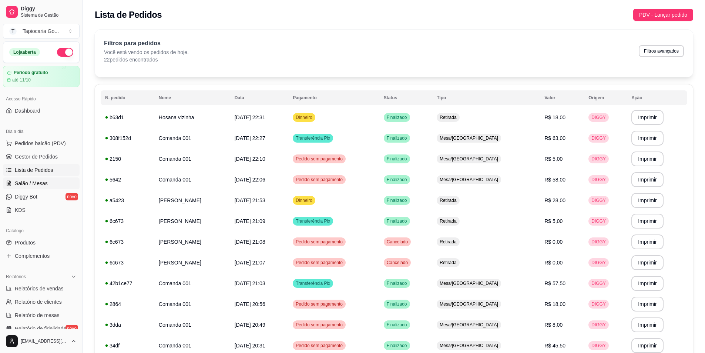
click at [46, 179] on link "Salão / Mesas" at bounding box center [41, 183] width 77 height 12
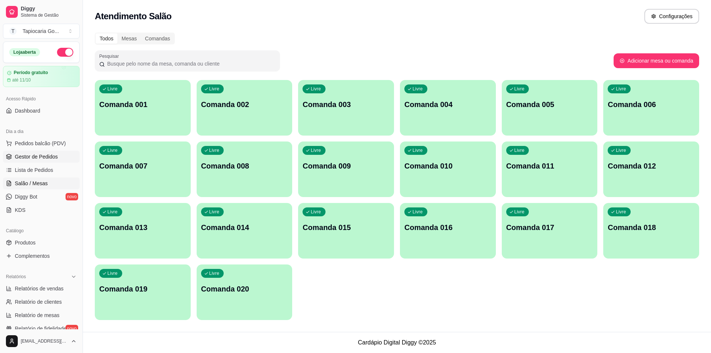
click at [43, 159] on span "Gestor de Pedidos" at bounding box center [36, 156] width 43 height 7
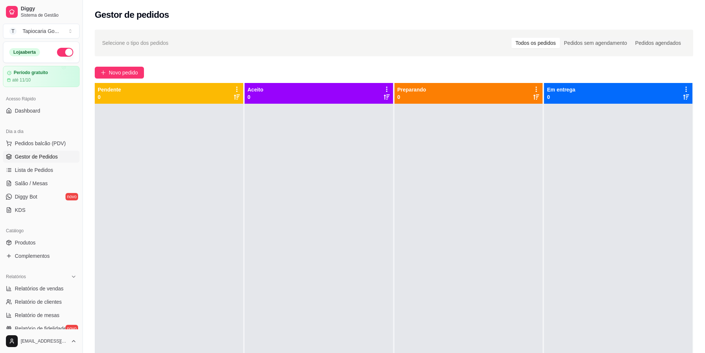
click at [49, 176] on ul "Pedidos balcão (PDV) Gestor de Pedidos Lista de Pedidos Salão / Mesas Diggy Bot…" at bounding box center [41, 176] width 77 height 78
click at [43, 291] on span "Relatórios de vendas" at bounding box center [39, 288] width 49 height 7
select select "ALL"
select select "0"
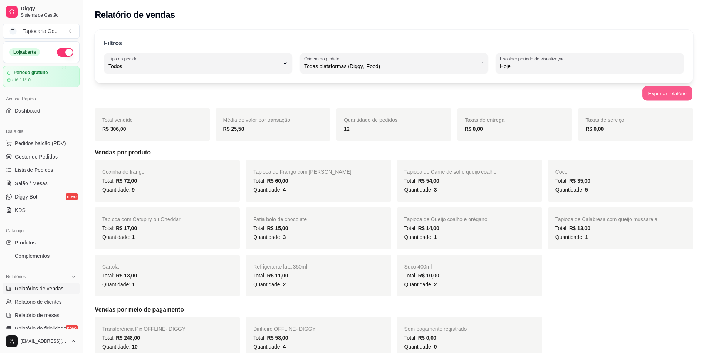
click at [665, 88] on button "Exportar relatório" at bounding box center [667, 93] width 50 height 14
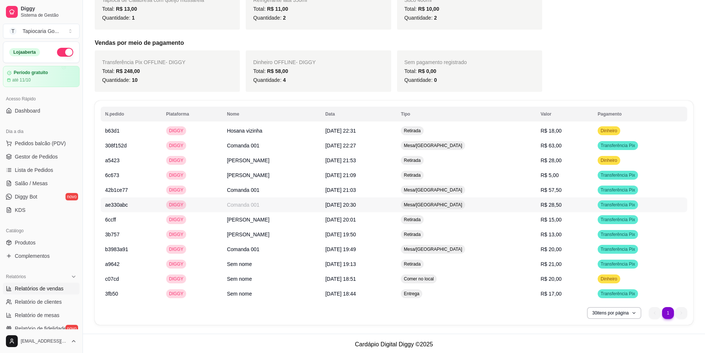
scroll to position [268, 0]
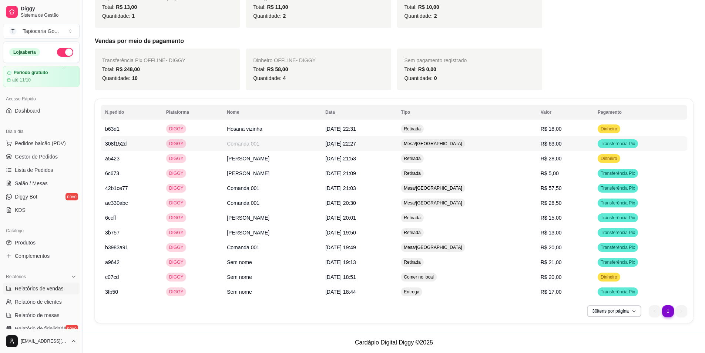
click at [274, 139] on td "Comanda 001" at bounding box center [271, 143] width 98 height 15
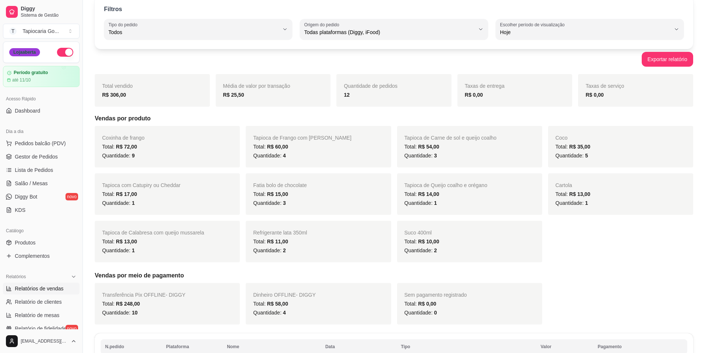
scroll to position [0, 0]
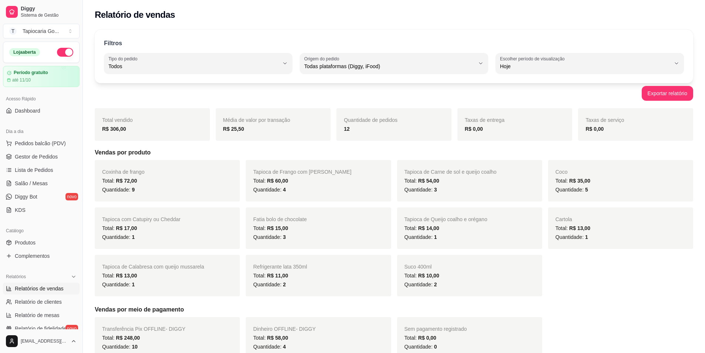
click at [57, 54] on button "button" at bounding box center [65, 52] width 16 height 9
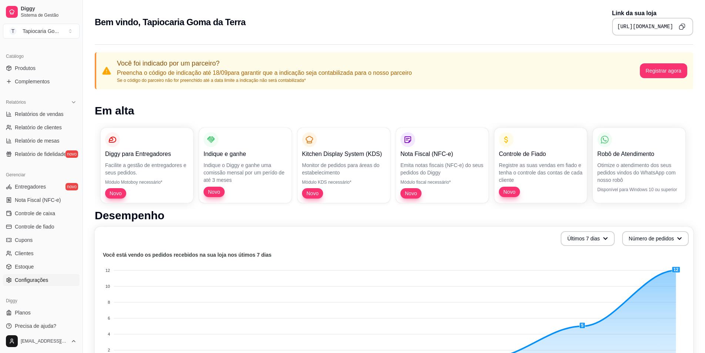
scroll to position [180, 0]
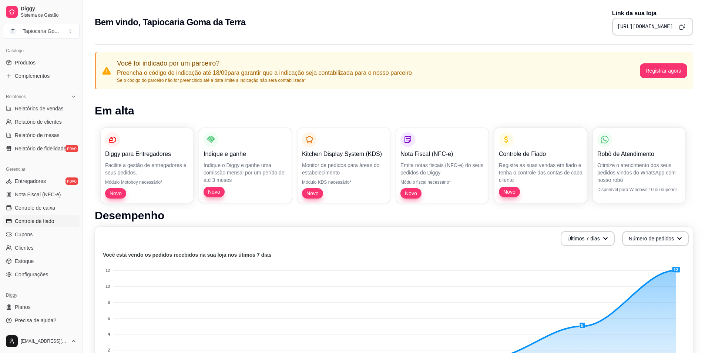
click at [50, 216] on link "Controle de fiado" at bounding box center [41, 221] width 77 height 12
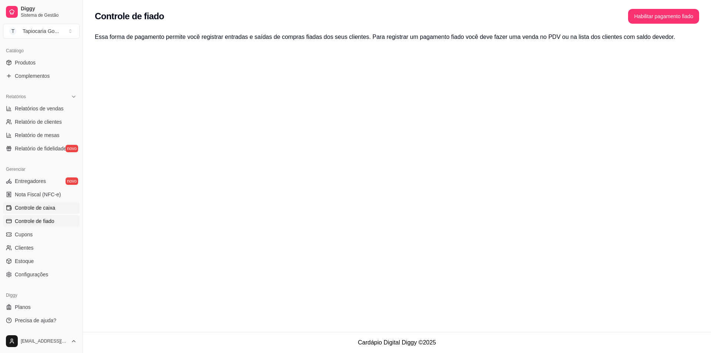
click at [42, 202] on link "Controle de caixa" at bounding box center [41, 208] width 77 height 12
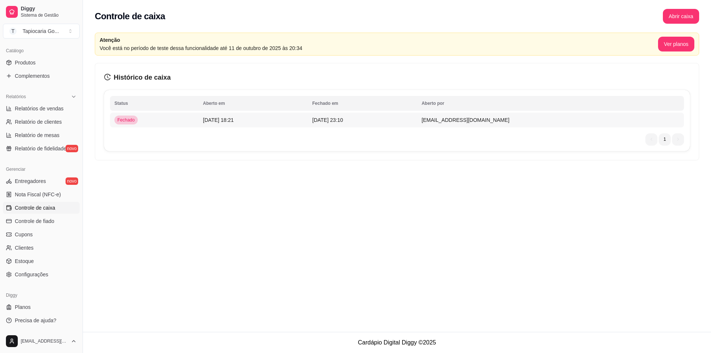
click at [262, 115] on td "[DATE] 18:21" at bounding box center [252, 120] width 109 height 15
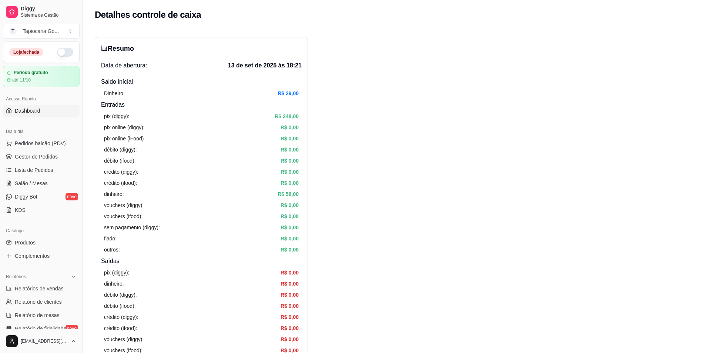
click at [53, 108] on link "Dashboard" at bounding box center [41, 111] width 77 height 12
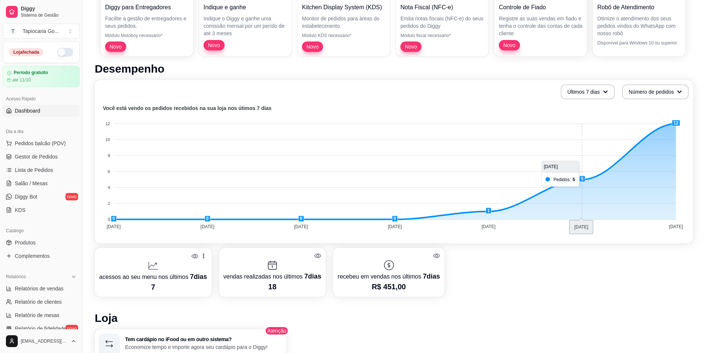
scroll to position [148, 0]
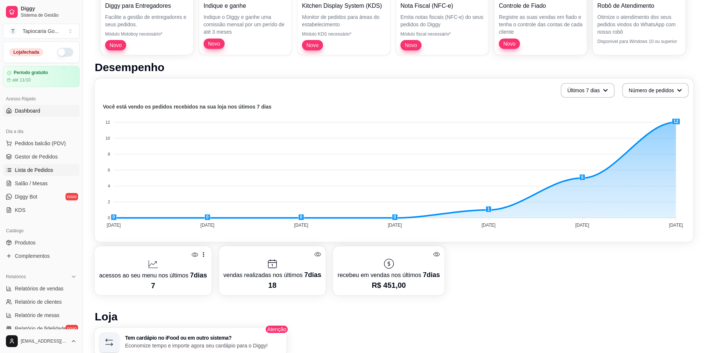
click at [46, 172] on span "Lista de Pedidos" at bounding box center [34, 169] width 38 height 7
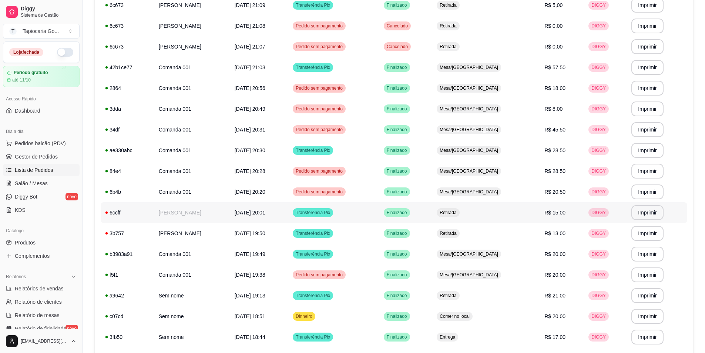
scroll to position [222, 0]
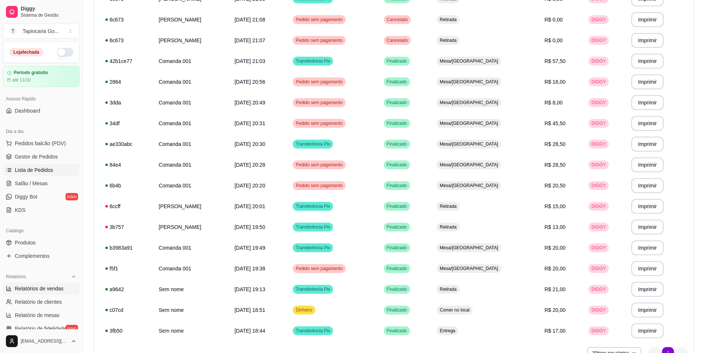
click at [71, 292] on link "Relatórios de vendas" at bounding box center [41, 288] width 77 height 12
select select "ALL"
select select "0"
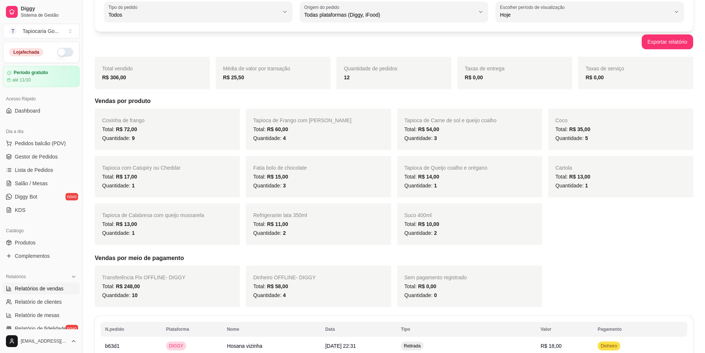
scroll to position [37, 0]
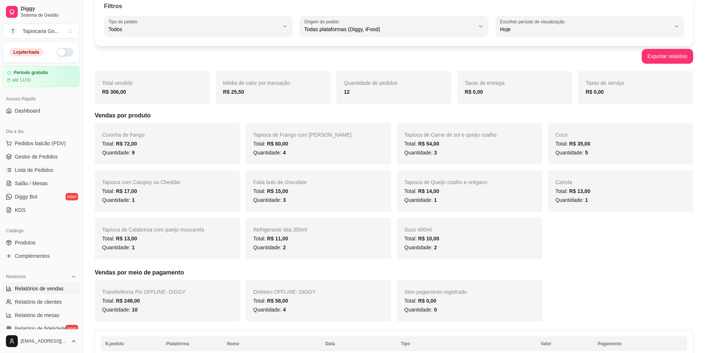
click at [586, 155] on span "5" at bounding box center [586, 153] width 3 height 6
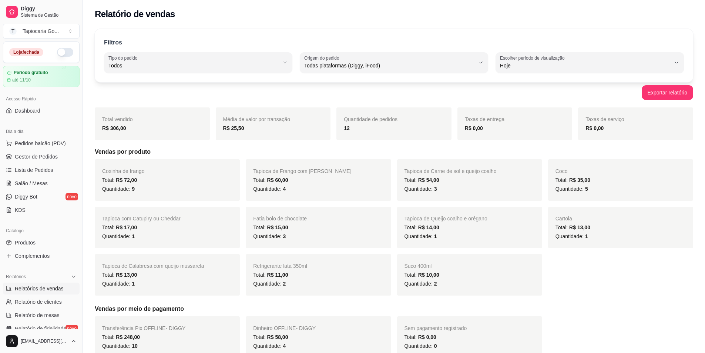
scroll to position [0, 0]
click at [29, 113] on span "Dashboard" at bounding box center [28, 110] width 26 height 7
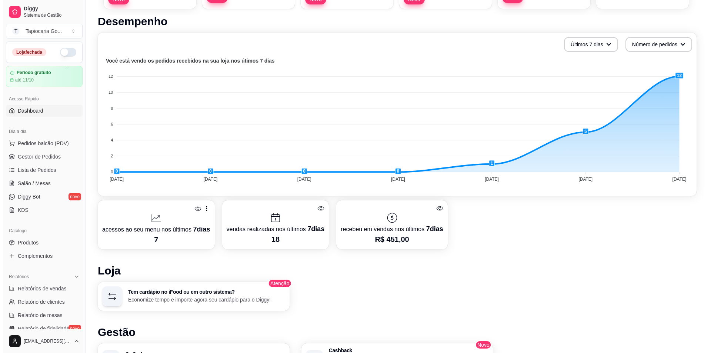
scroll to position [148, 0]
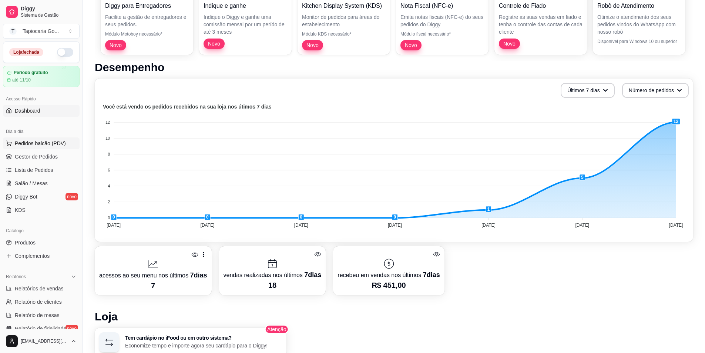
click at [44, 142] on span "Pedidos balcão (PDV)" at bounding box center [40, 143] width 51 height 7
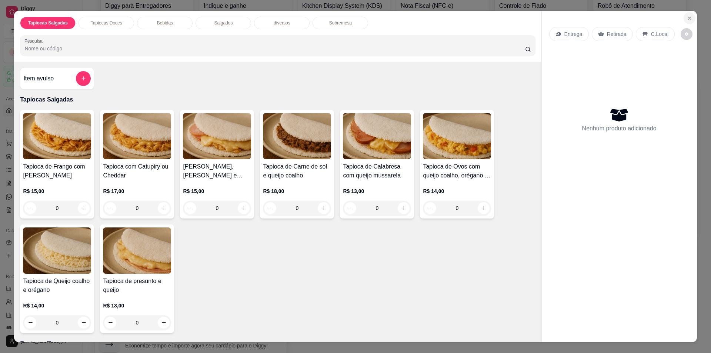
click at [688, 19] on icon "Close" at bounding box center [689, 18] width 3 height 3
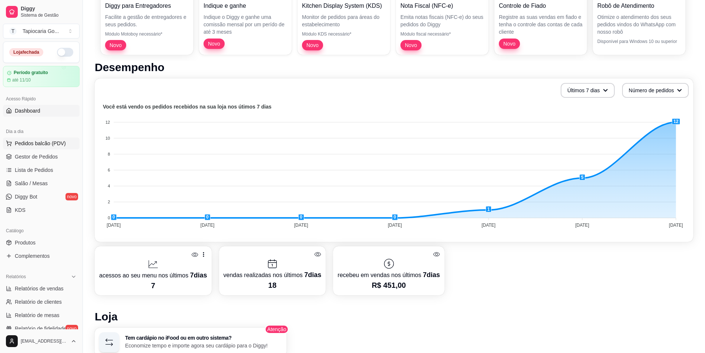
click at [58, 143] on span "Pedidos balcão (PDV)" at bounding box center [40, 143] width 51 height 7
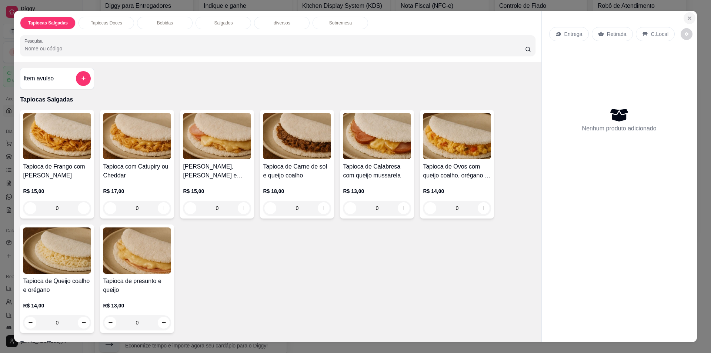
click at [686, 17] on icon "Close" at bounding box center [689, 18] width 6 height 6
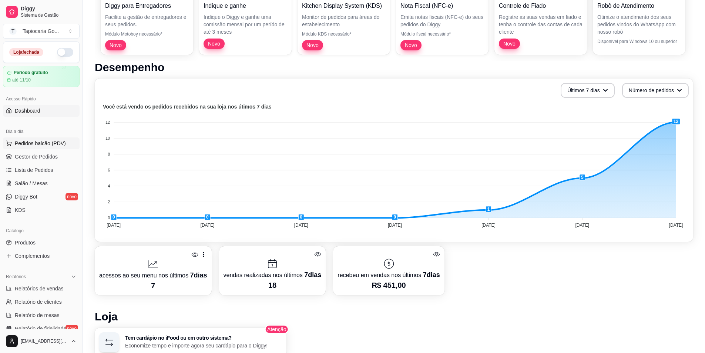
click at [36, 144] on span "Pedidos balcão (PDV)" at bounding box center [40, 143] width 51 height 7
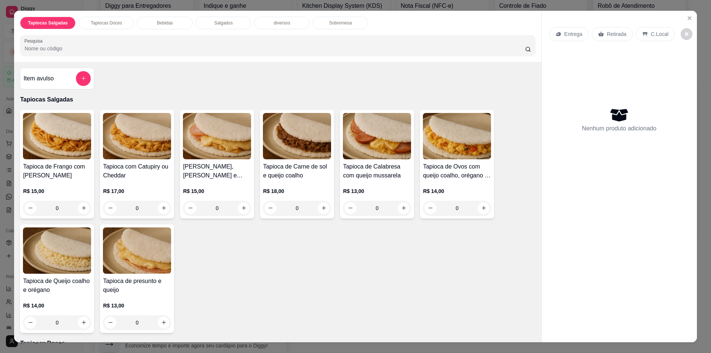
click at [65, 174] on h4 "Tapioca de Frango com [PERSON_NAME]" at bounding box center [57, 171] width 68 height 18
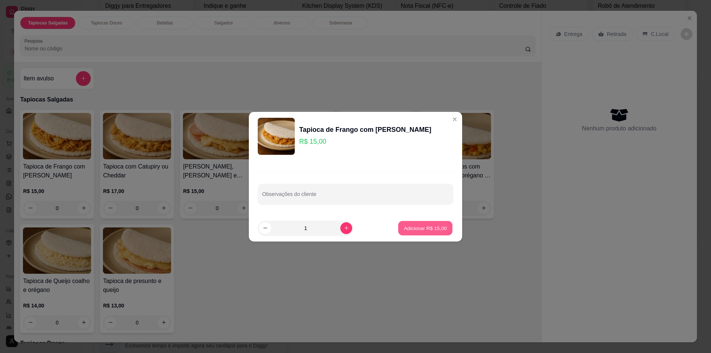
click at [416, 231] on p "Adicionar R$ 15,00" at bounding box center [425, 227] width 43 height 7
type input "1"
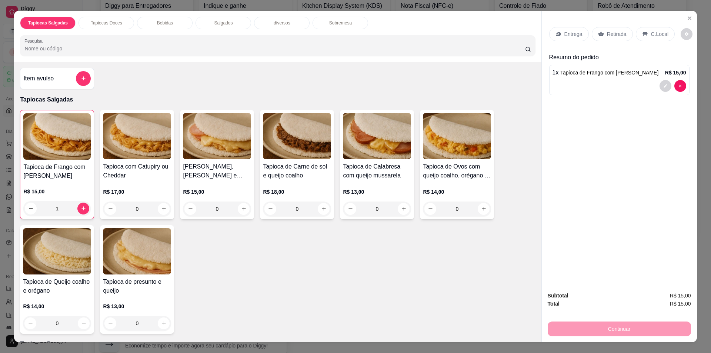
click at [570, 37] on p "Entrega" at bounding box center [573, 33] width 18 height 7
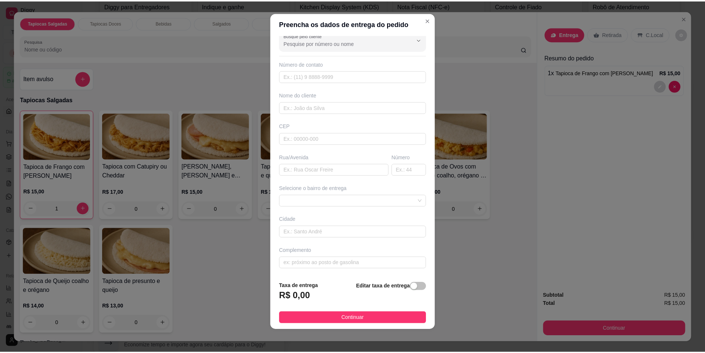
scroll to position [6, 0]
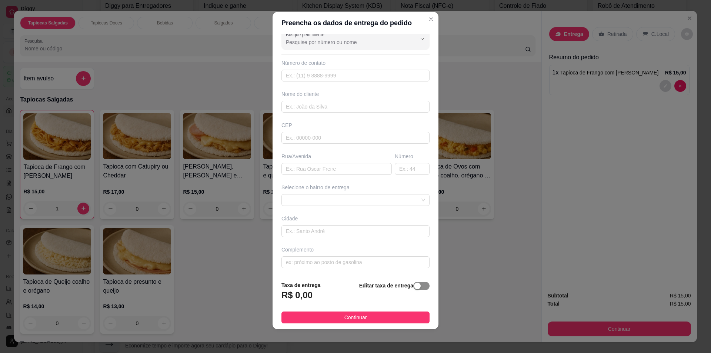
click at [414, 288] on div "button" at bounding box center [417, 285] width 7 height 7
click at [361, 293] on span "button" at bounding box center [369, 293] width 16 height 8
click at [414, 288] on div "button" at bounding box center [417, 285] width 7 height 7
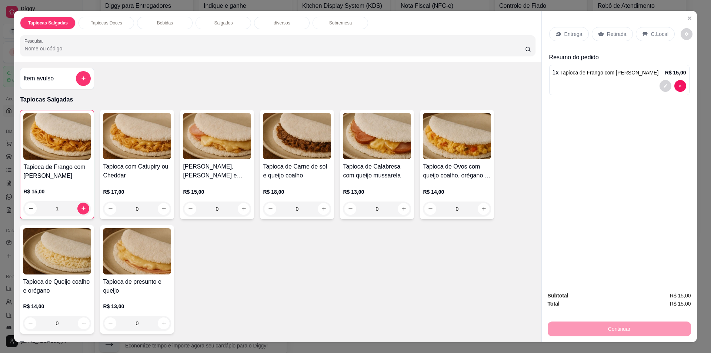
click at [607, 36] on p "Retirada" at bounding box center [617, 33] width 20 height 7
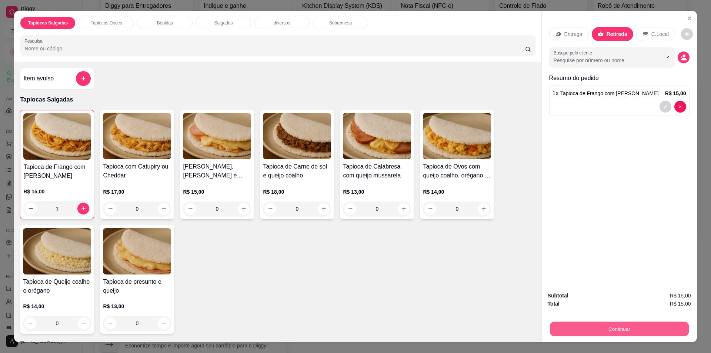
click at [612, 327] on button "Continuar" at bounding box center [618, 329] width 139 height 14
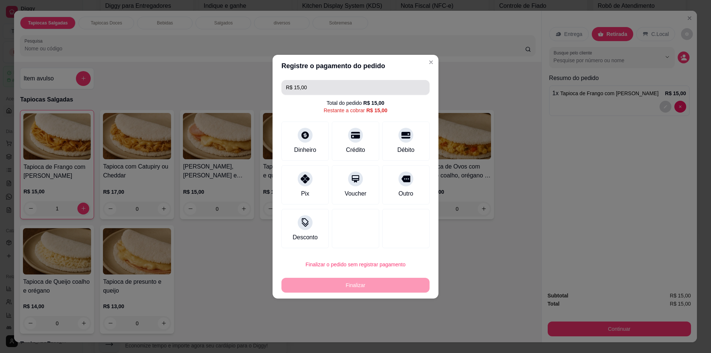
click at [332, 87] on input "R$ 15,00" at bounding box center [355, 87] width 139 height 15
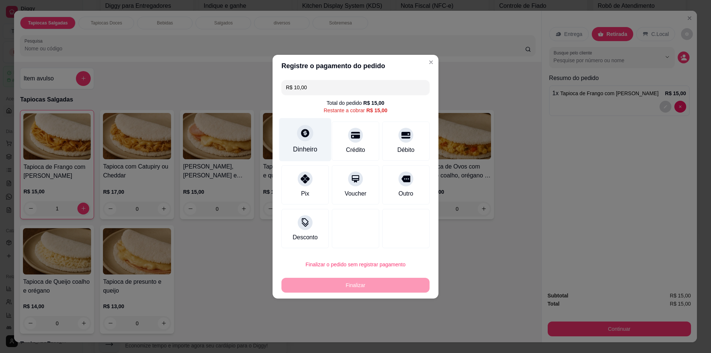
type input "R$ 10,00"
click at [302, 141] on div "Dinheiro" at bounding box center [305, 139] width 52 height 43
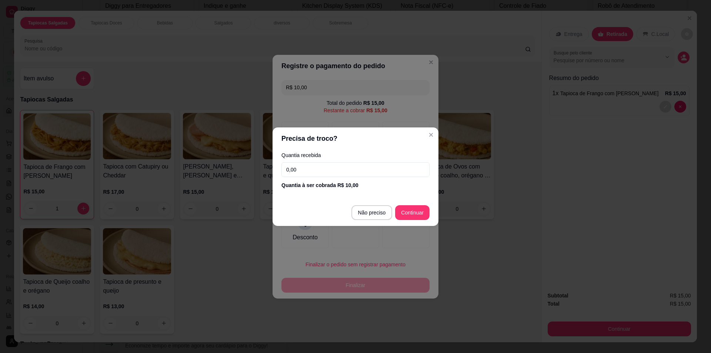
click at [366, 168] on input "0,00" at bounding box center [355, 169] width 148 height 15
type input "10,00"
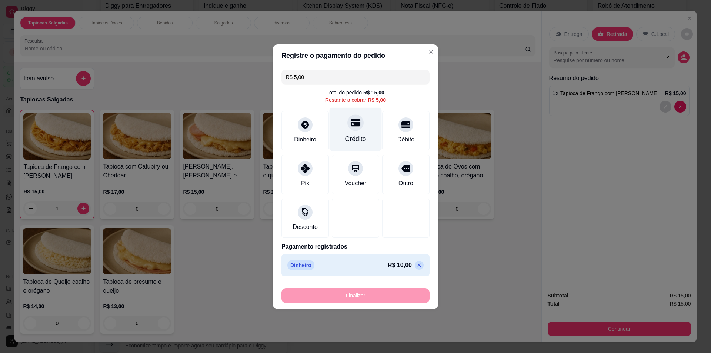
click at [348, 131] on div "Crédito" at bounding box center [355, 128] width 52 height 43
type input "R$ 0,00"
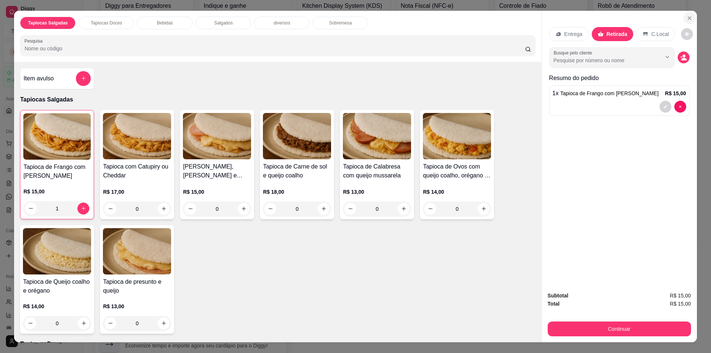
click at [686, 17] on icon "Close" at bounding box center [689, 18] width 6 height 6
